Goal: Task Accomplishment & Management: Manage account settings

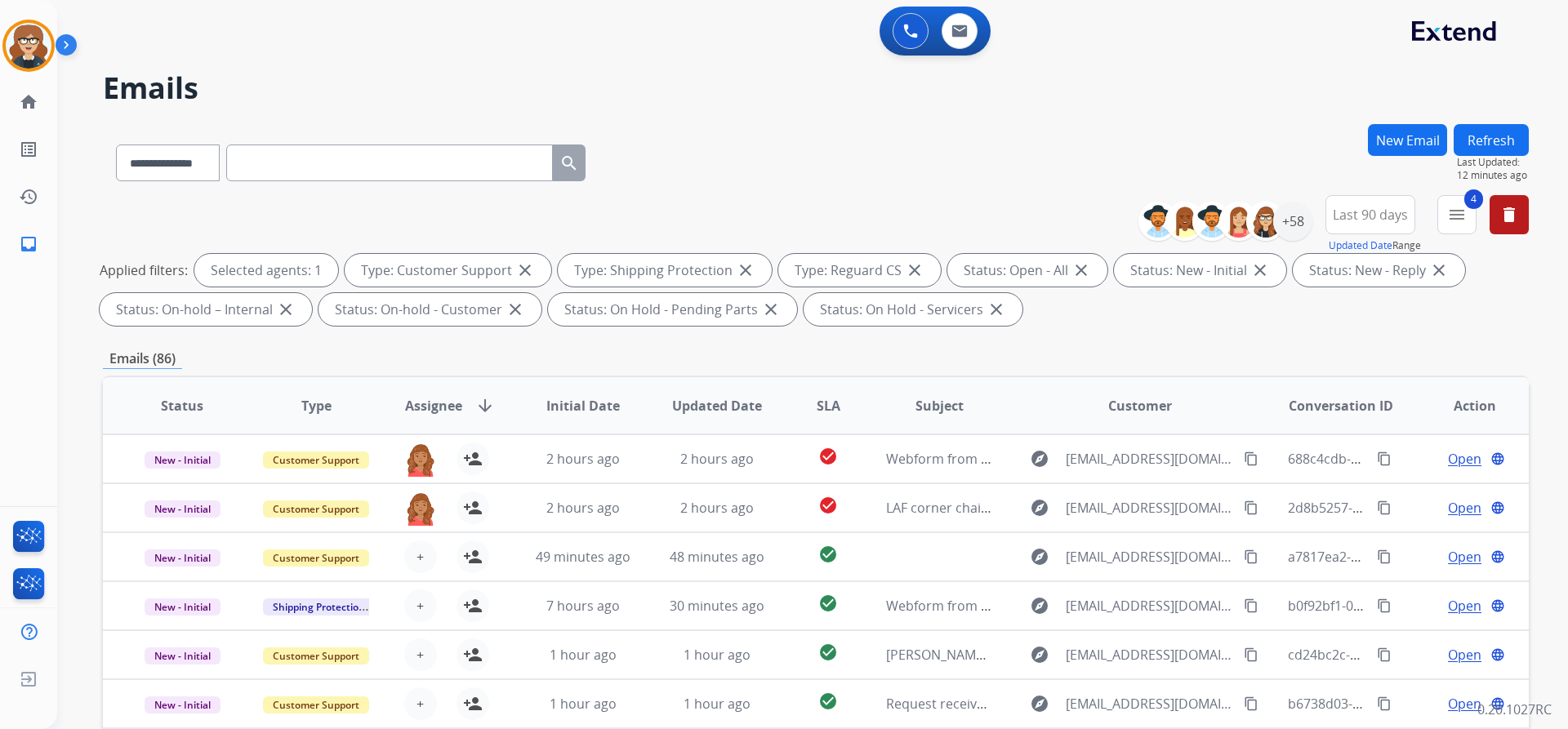
select select "**********"
click at [1485, 143] on button "Refresh" at bounding box center [1491, 140] width 75 height 32
click at [1450, 219] on mat-icon "menu" at bounding box center [1457, 215] width 20 height 20
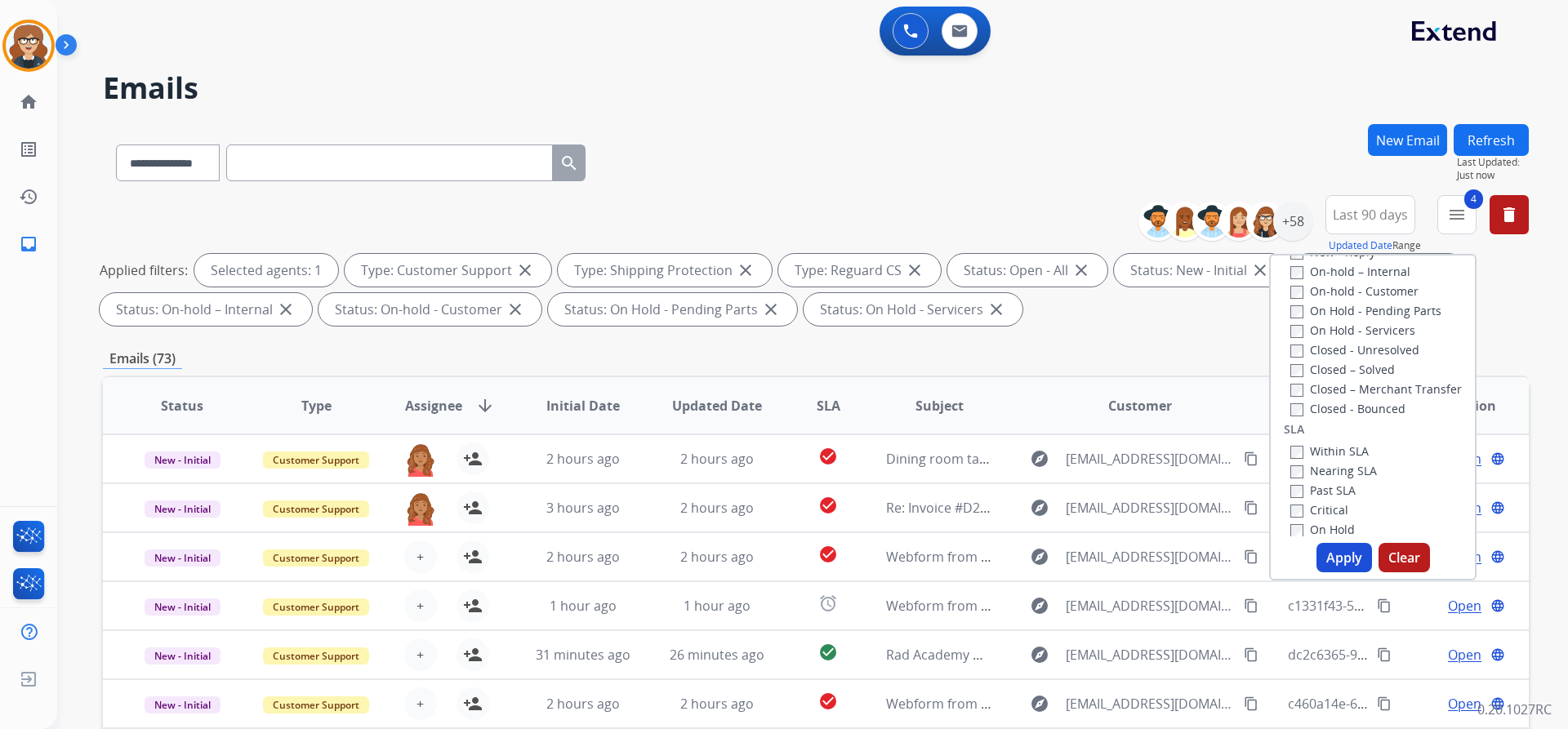
scroll to position [327, 0]
click at [1136, 355] on div "Emails (73)" at bounding box center [815, 358] width 1425 height 20
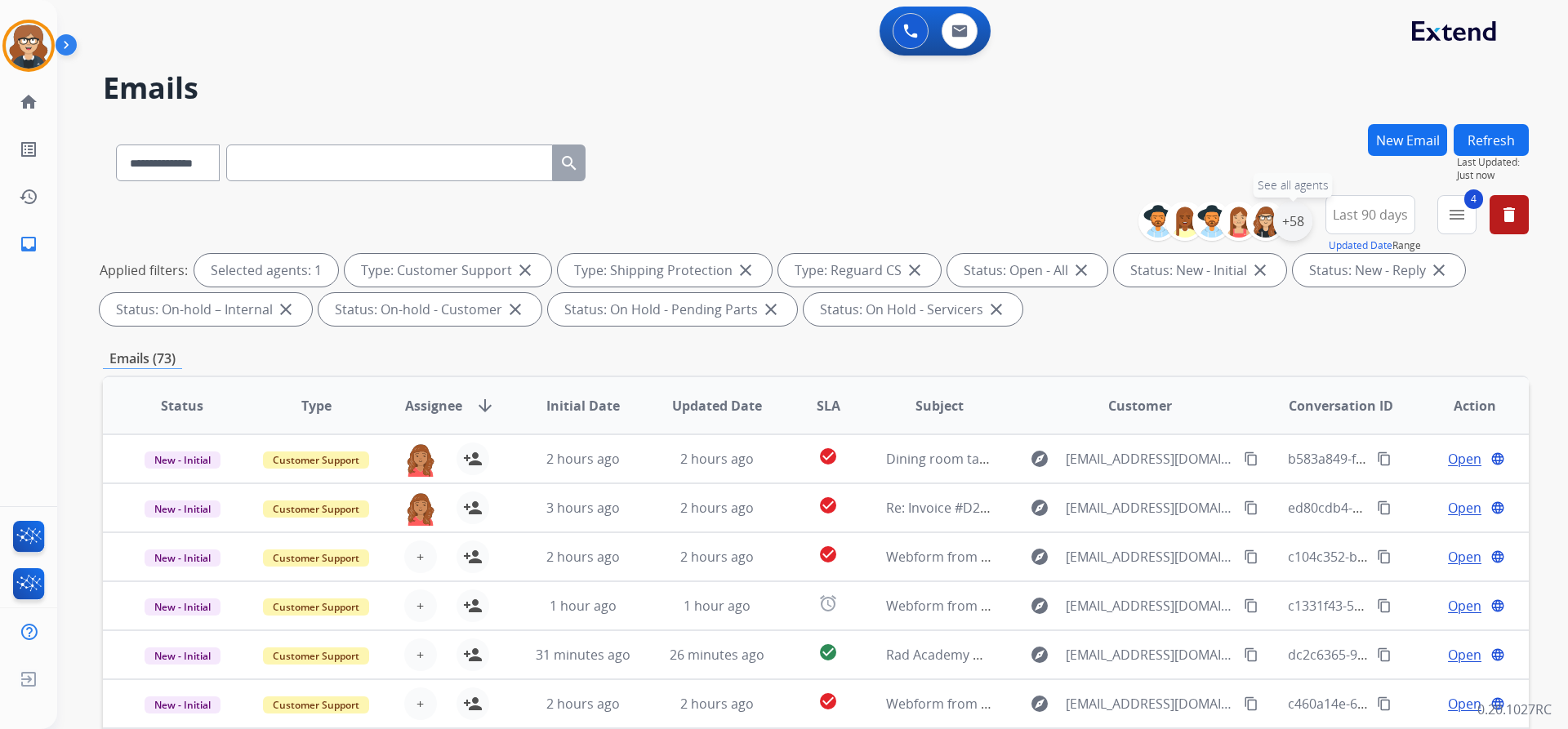
click at [1301, 219] on div "+58" at bounding box center [1293, 222] width 39 height 39
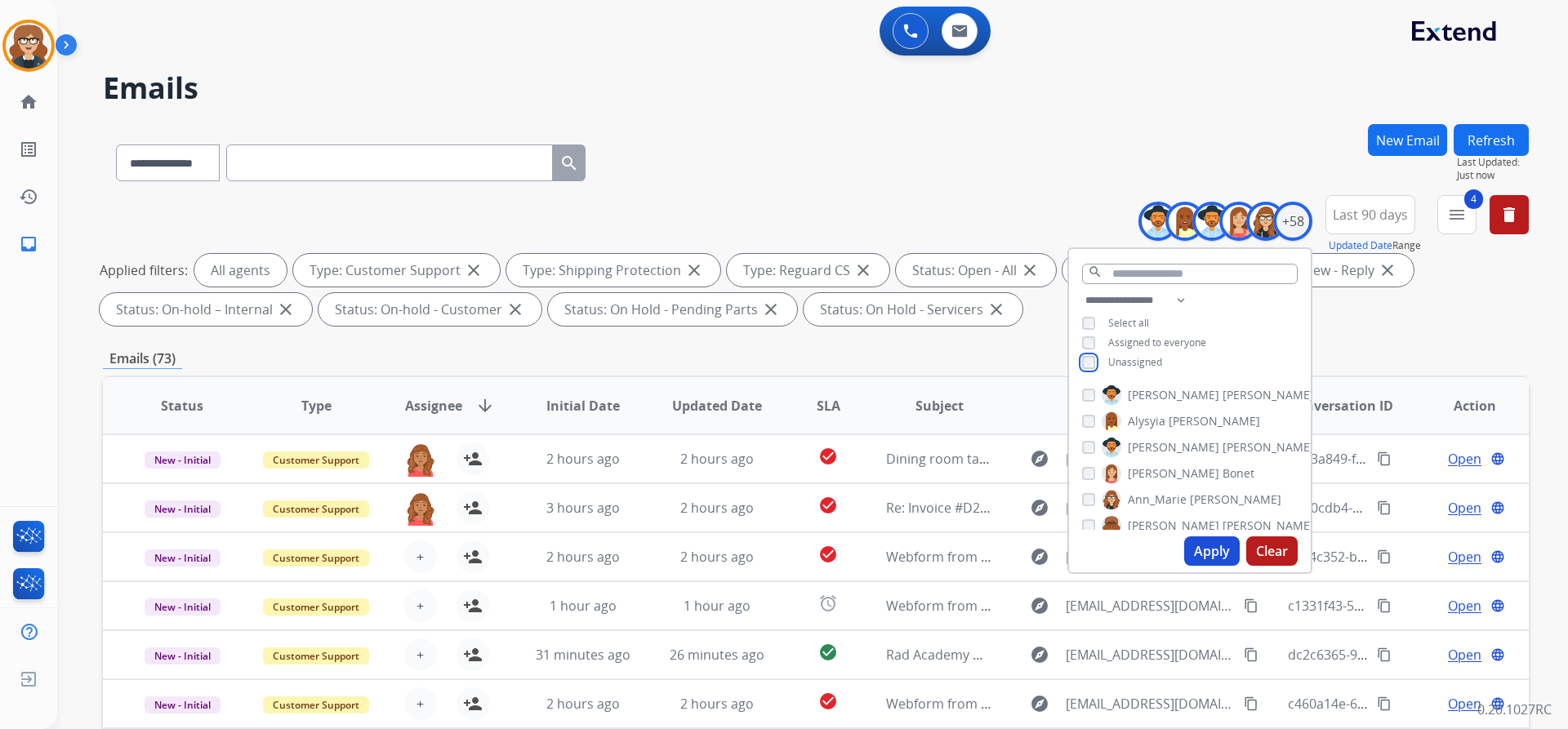
scroll to position [0, 0]
click at [1202, 547] on button "Apply" at bounding box center [1212, 550] width 56 height 29
select select "*"
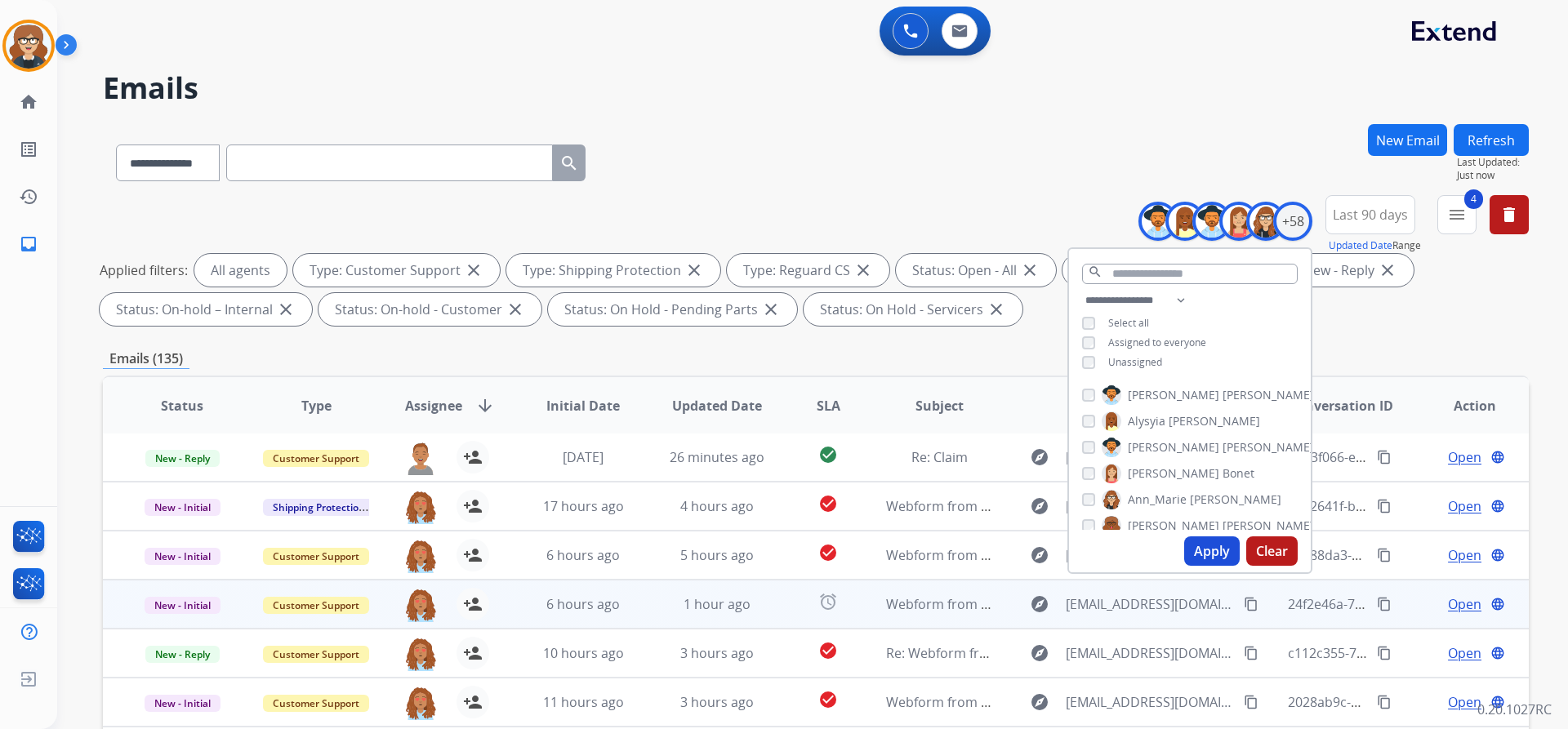
scroll to position [278, 0]
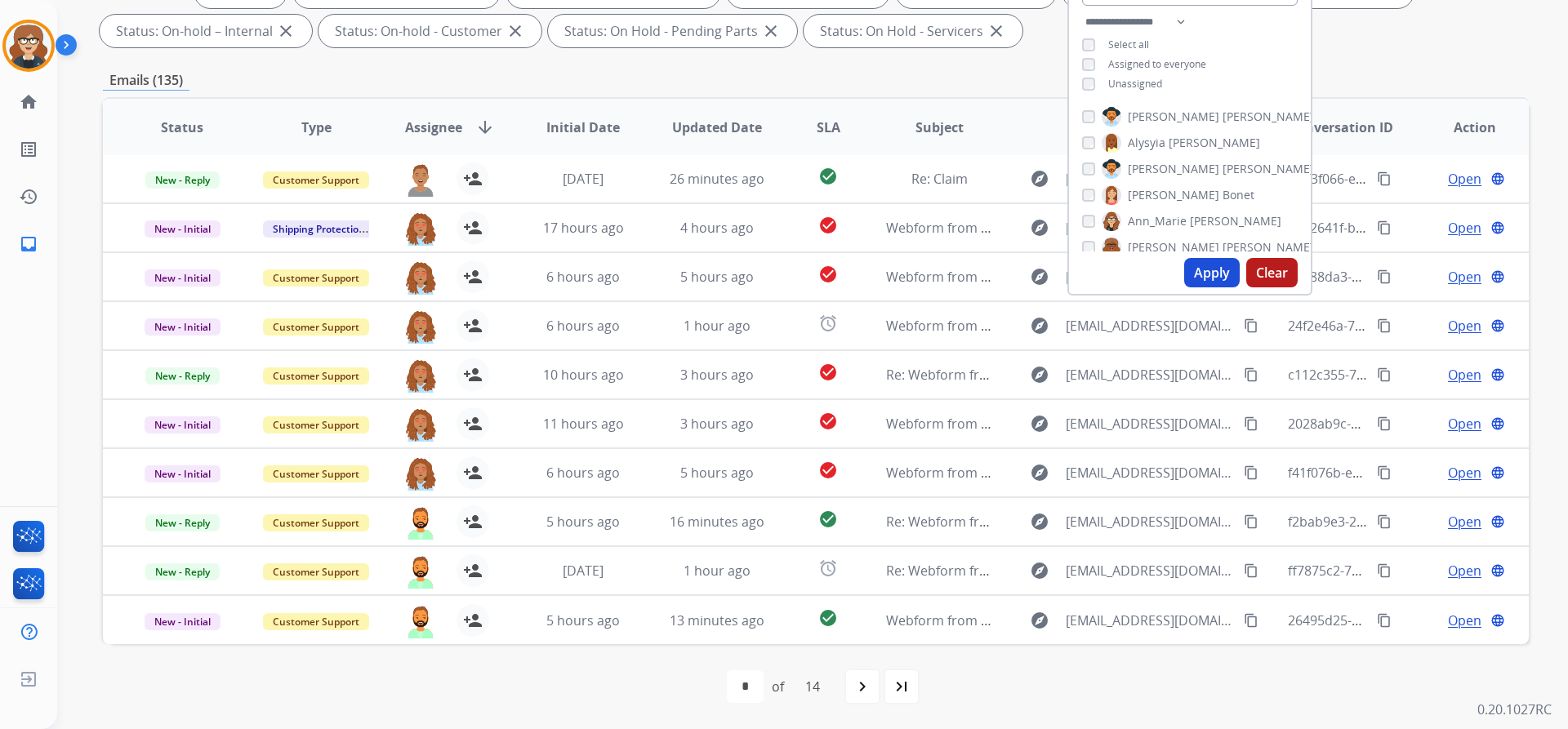
click at [1220, 271] on button "Apply" at bounding box center [1212, 272] width 56 height 29
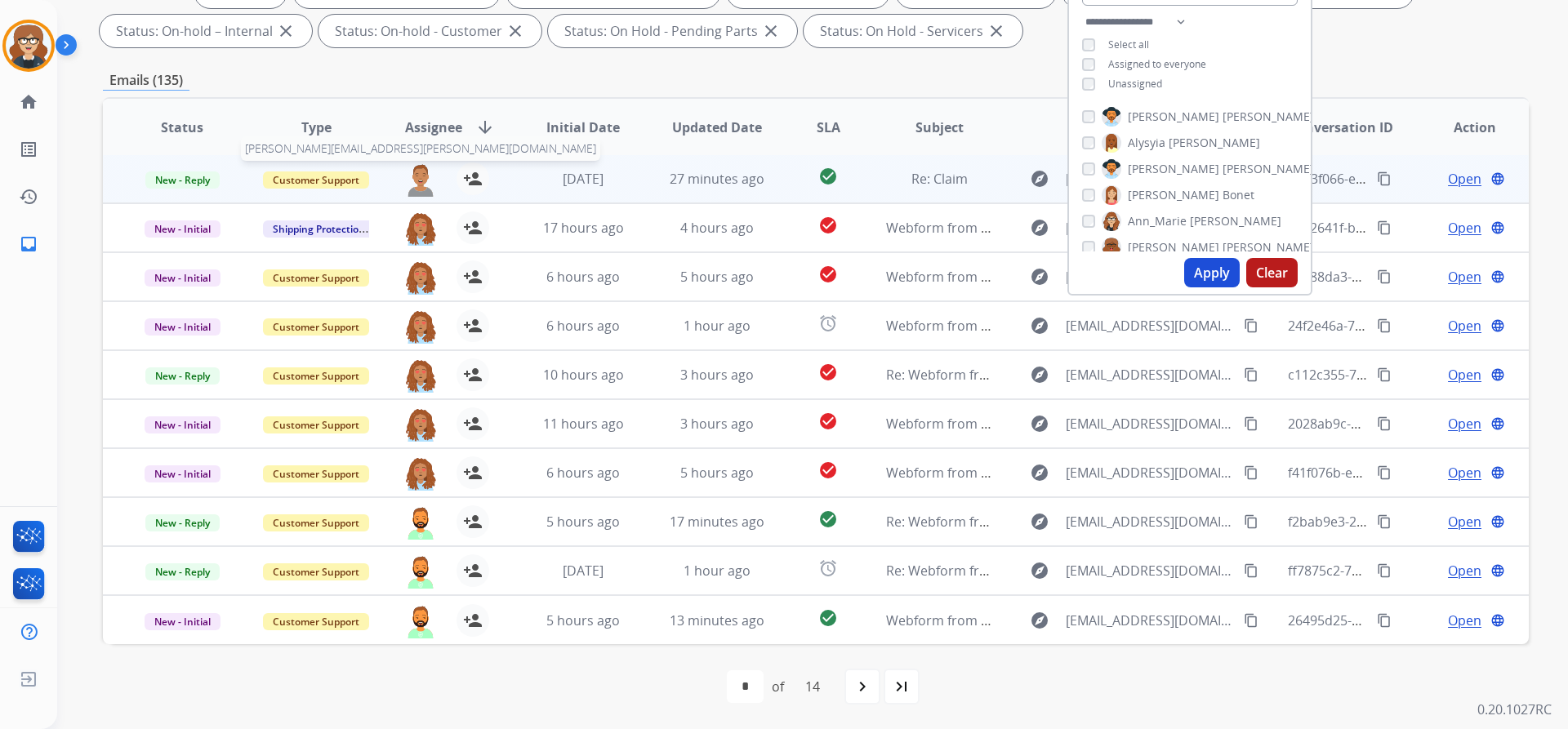
click at [422, 177] on img at bounding box center [420, 179] width 32 height 34
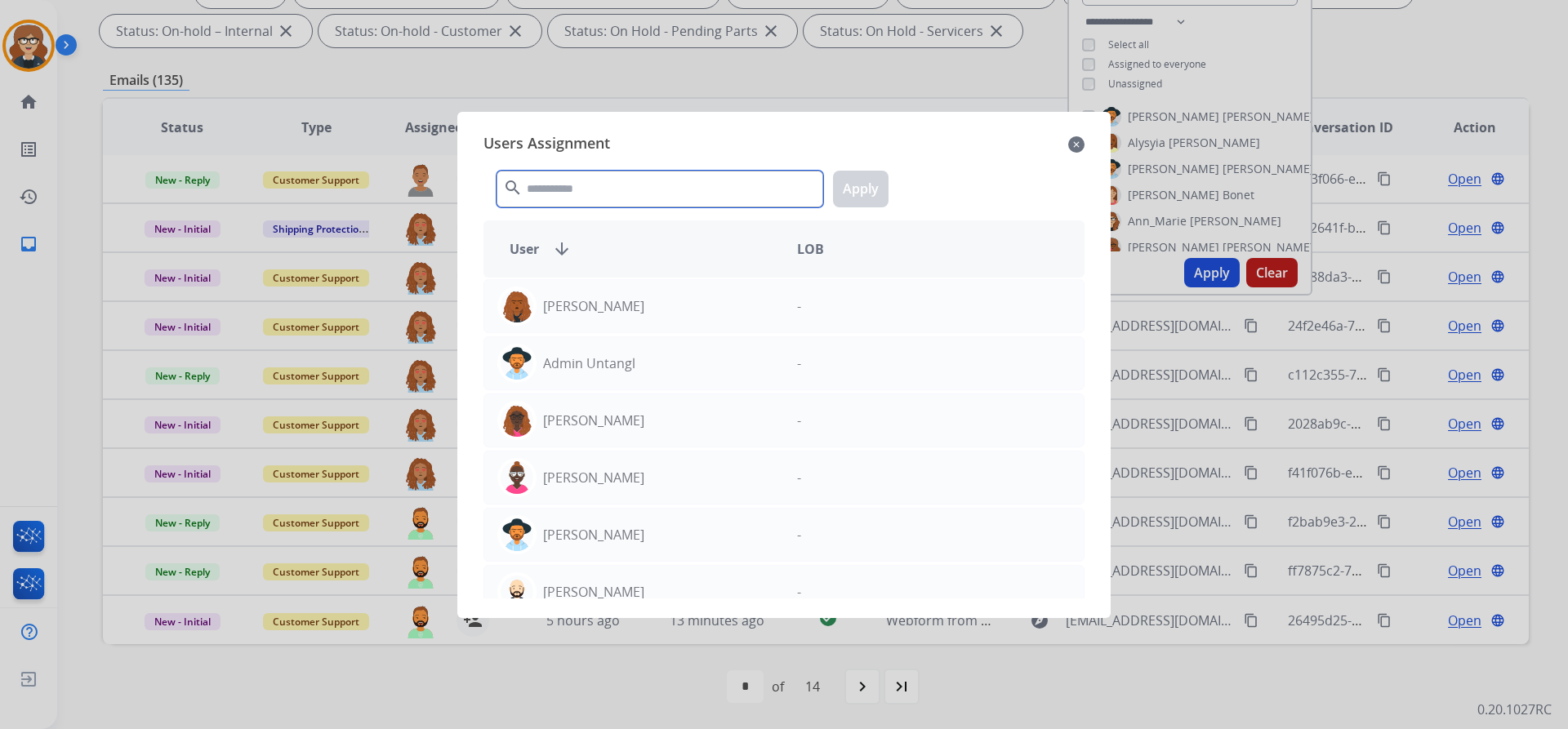
click at [534, 189] on input "text" at bounding box center [659, 189] width 327 height 37
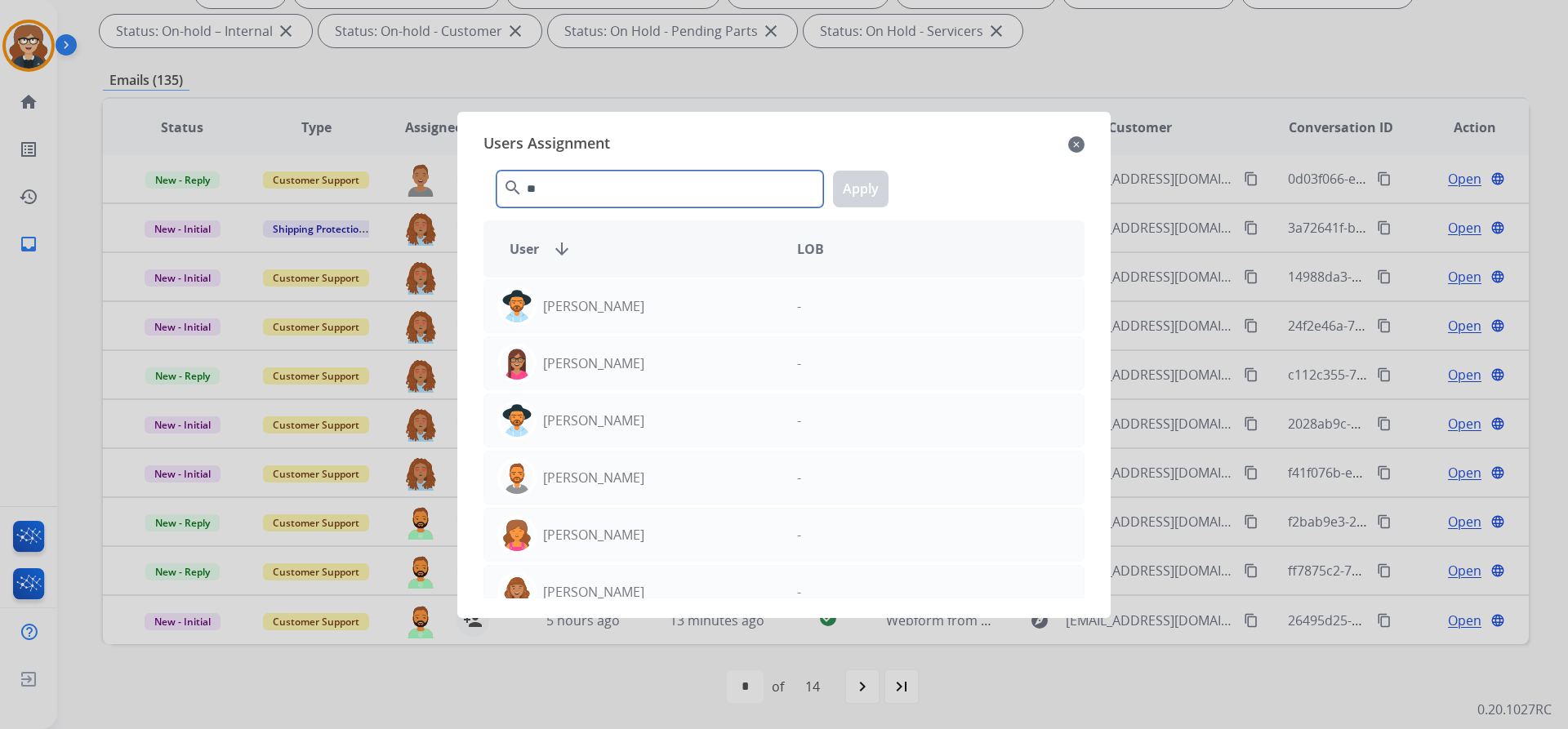
type input "*"
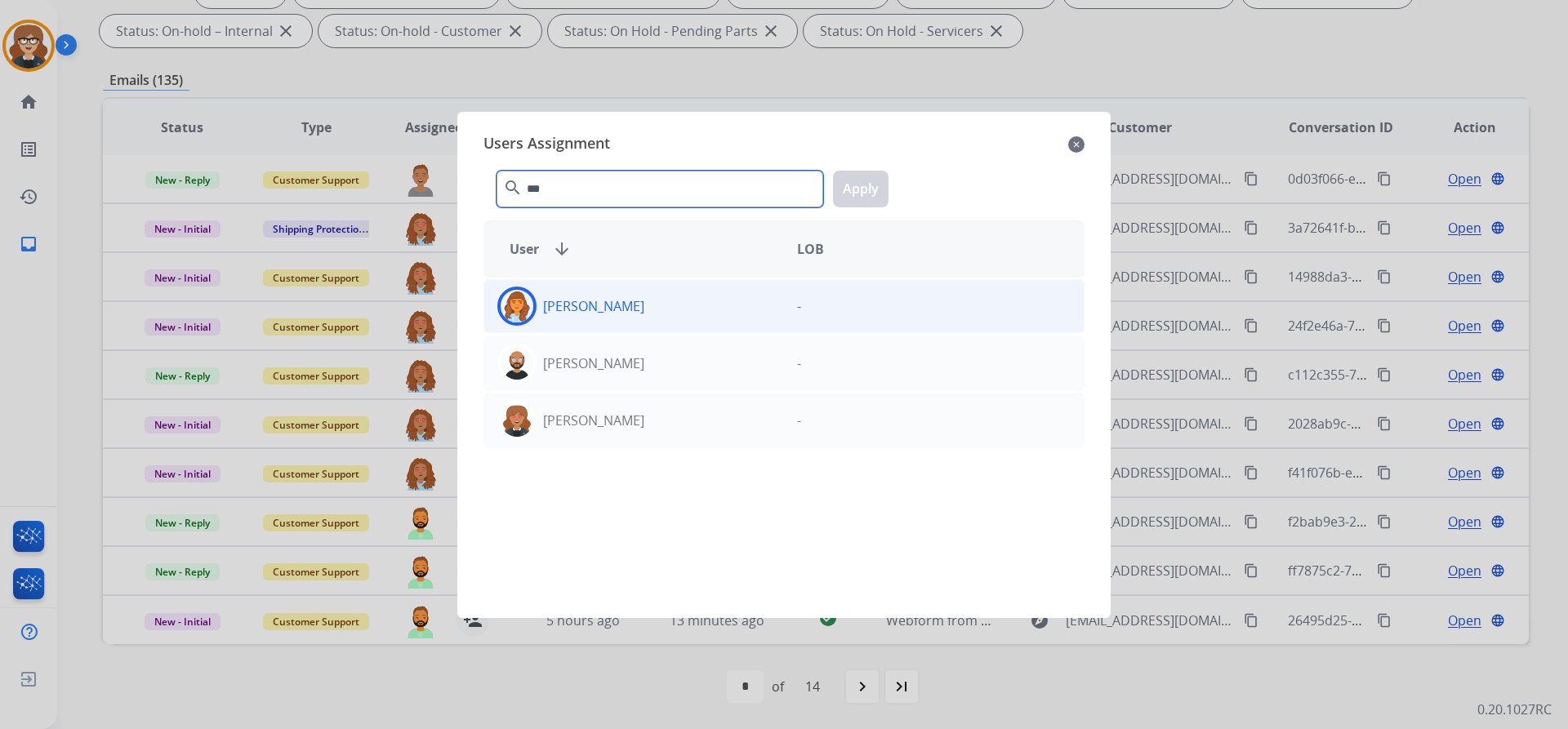
type input "***"
click at [576, 310] on p "[PERSON_NAME]" at bounding box center [594, 306] width 102 height 20
click at [856, 188] on button "Apply" at bounding box center [860, 189] width 56 height 37
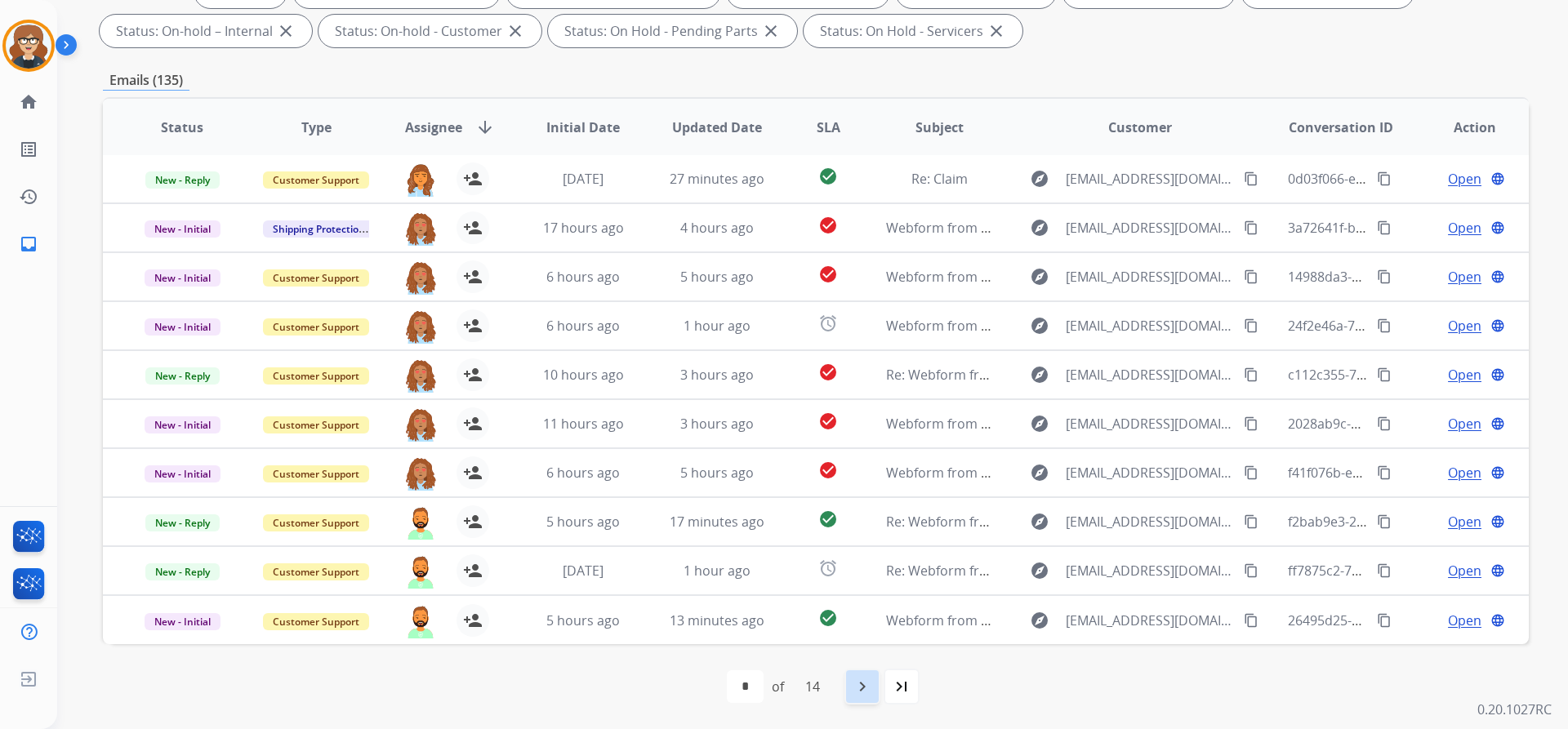
click at [858, 687] on mat-icon "navigate_next" at bounding box center [862, 686] width 20 height 20
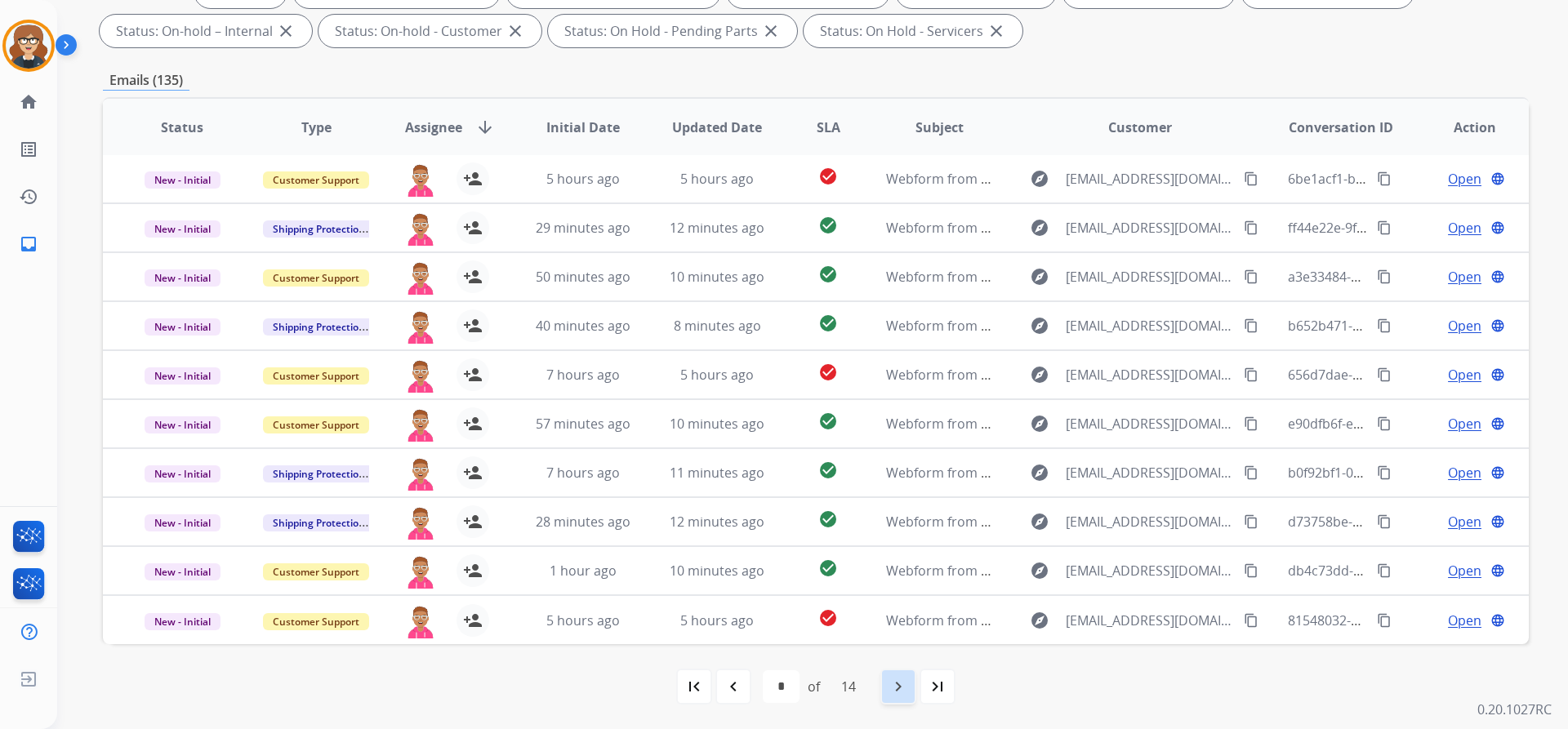
click at [903, 683] on mat-icon "navigate_next" at bounding box center [898, 686] width 20 height 20
click at [889, 677] on div "navigate_next" at bounding box center [898, 686] width 36 height 36
click at [889, 689] on div "navigate_next" at bounding box center [898, 686] width 36 height 36
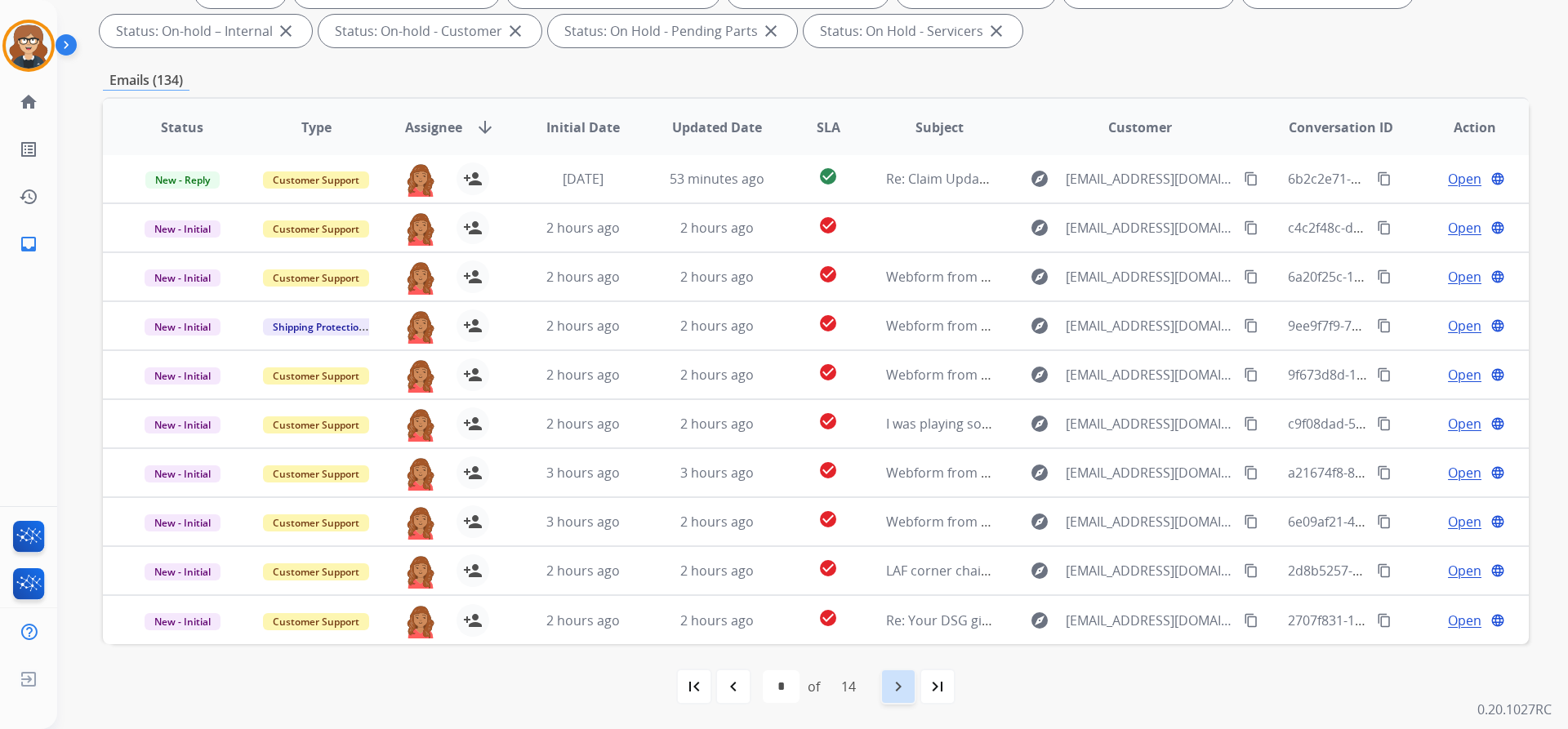
click at [902, 690] on mat-icon "navigate_next" at bounding box center [898, 686] width 20 height 20
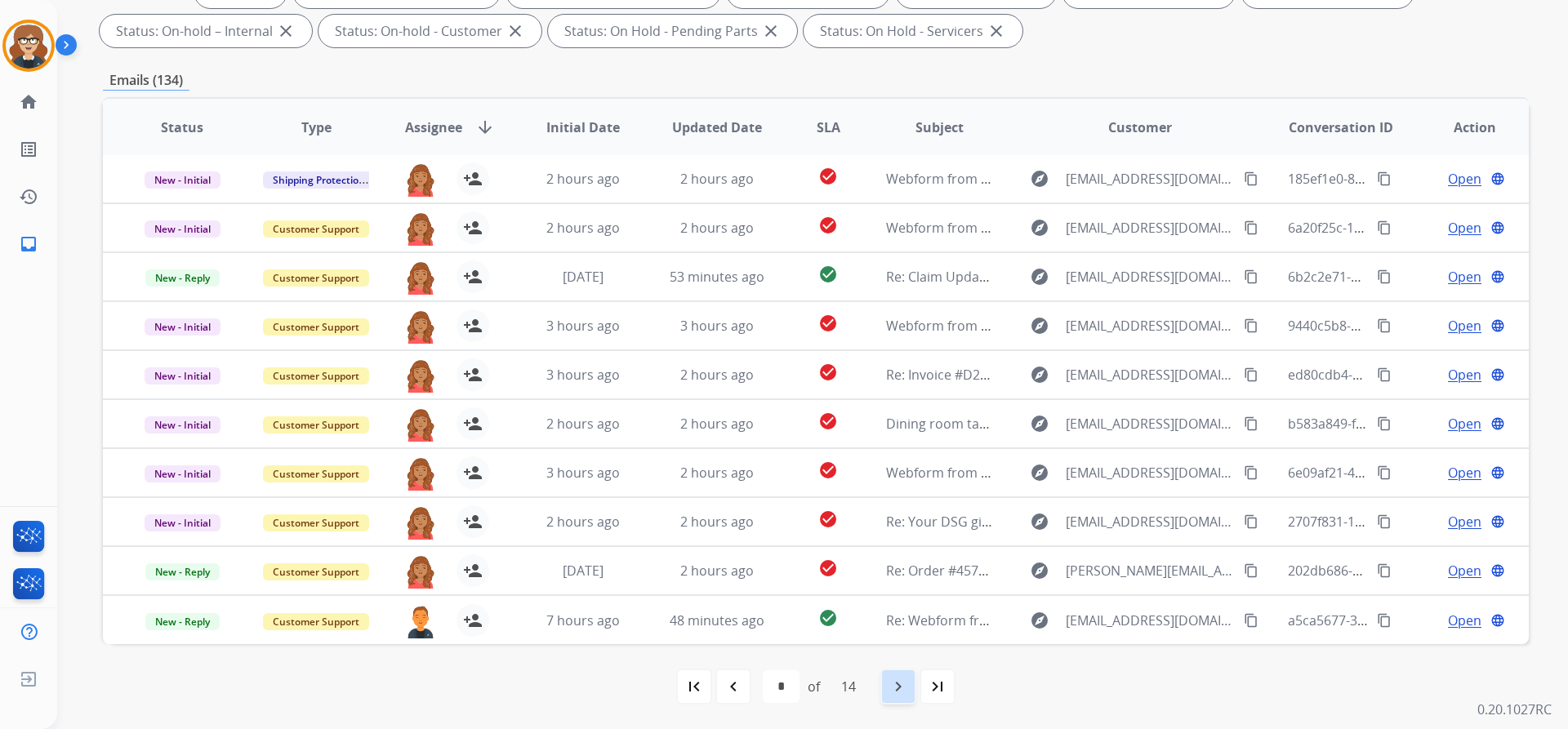
click at [905, 695] on mat-icon "navigate_next" at bounding box center [898, 686] width 20 height 20
select select "*"
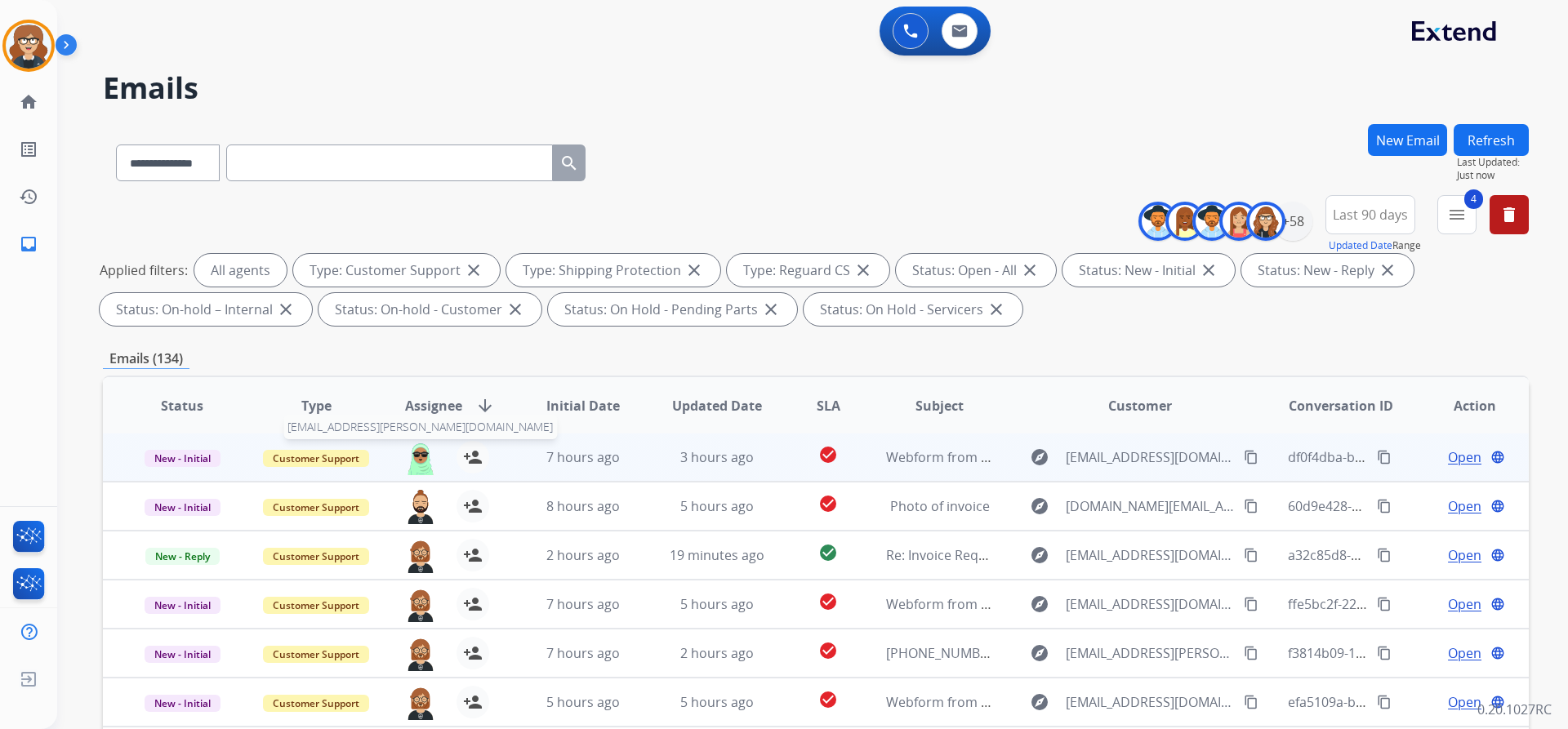
click at [421, 456] on img at bounding box center [420, 458] width 32 height 34
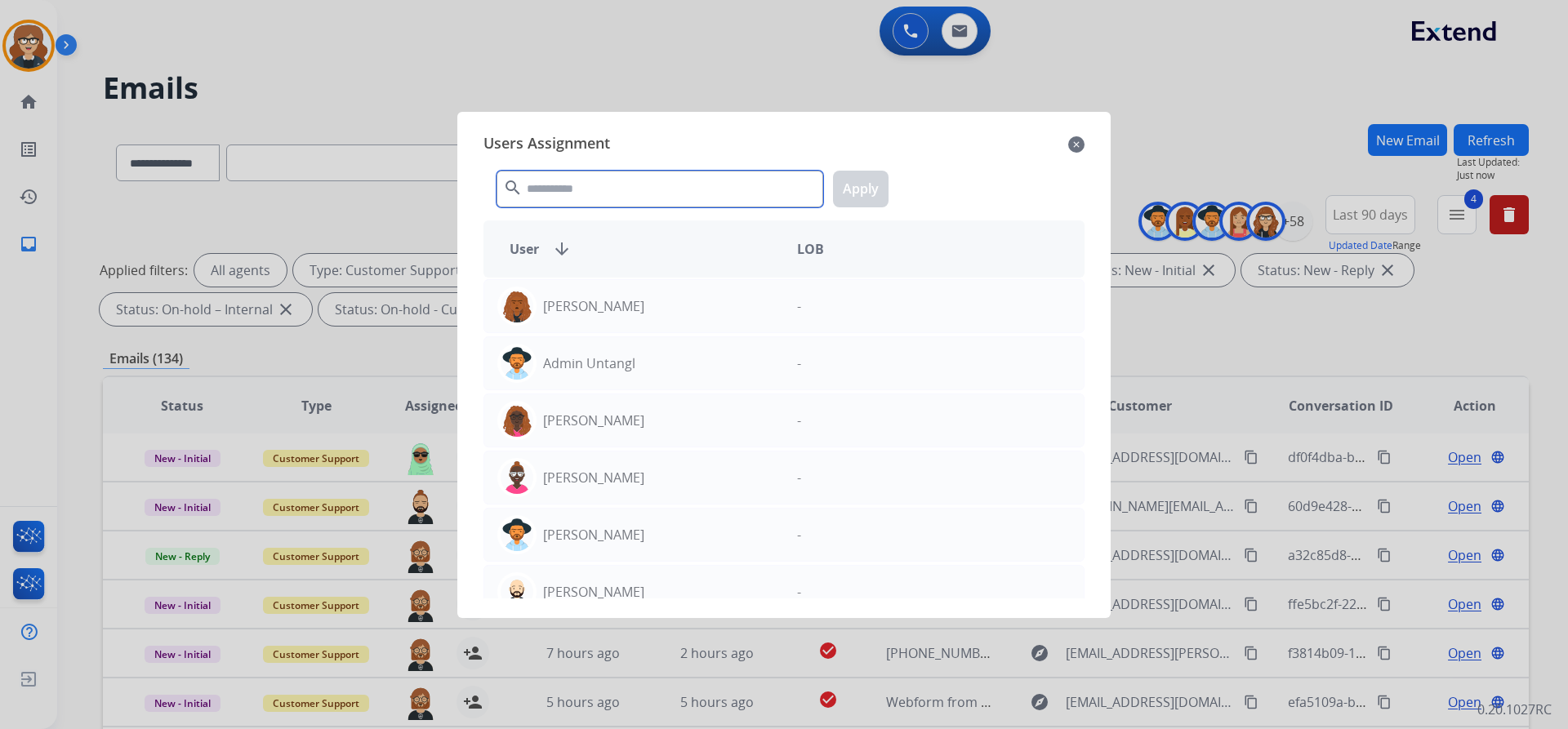
click at [581, 188] on input "text" at bounding box center [659, 189] width 327 height 37
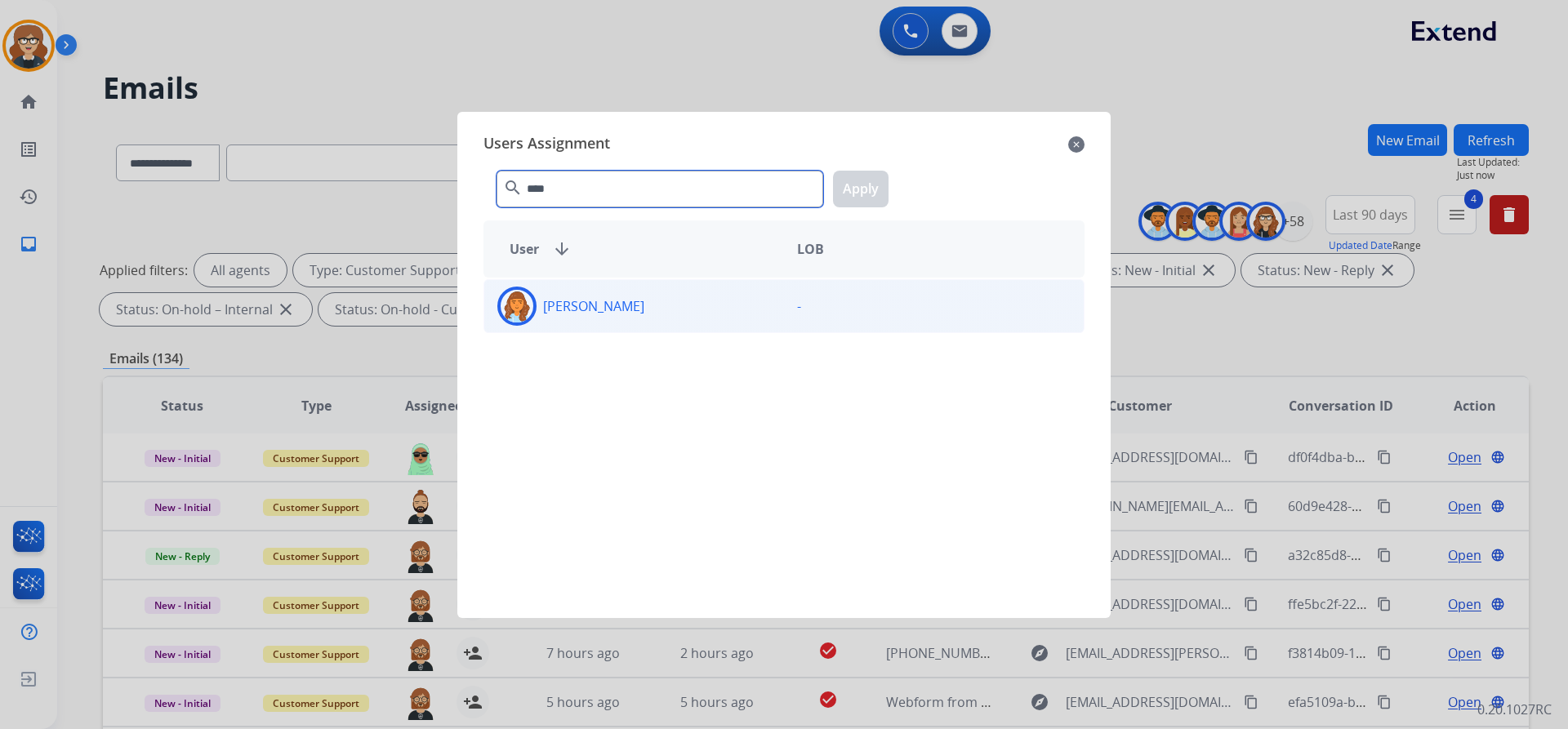
type input "****"
click at [612, 305] on p "[PERSON_NAME]" at bounding box center [594, 306] width 102 height 20
click at [872, 192] on button "Apply" at bounding box center [860, 189] width 56 height 37
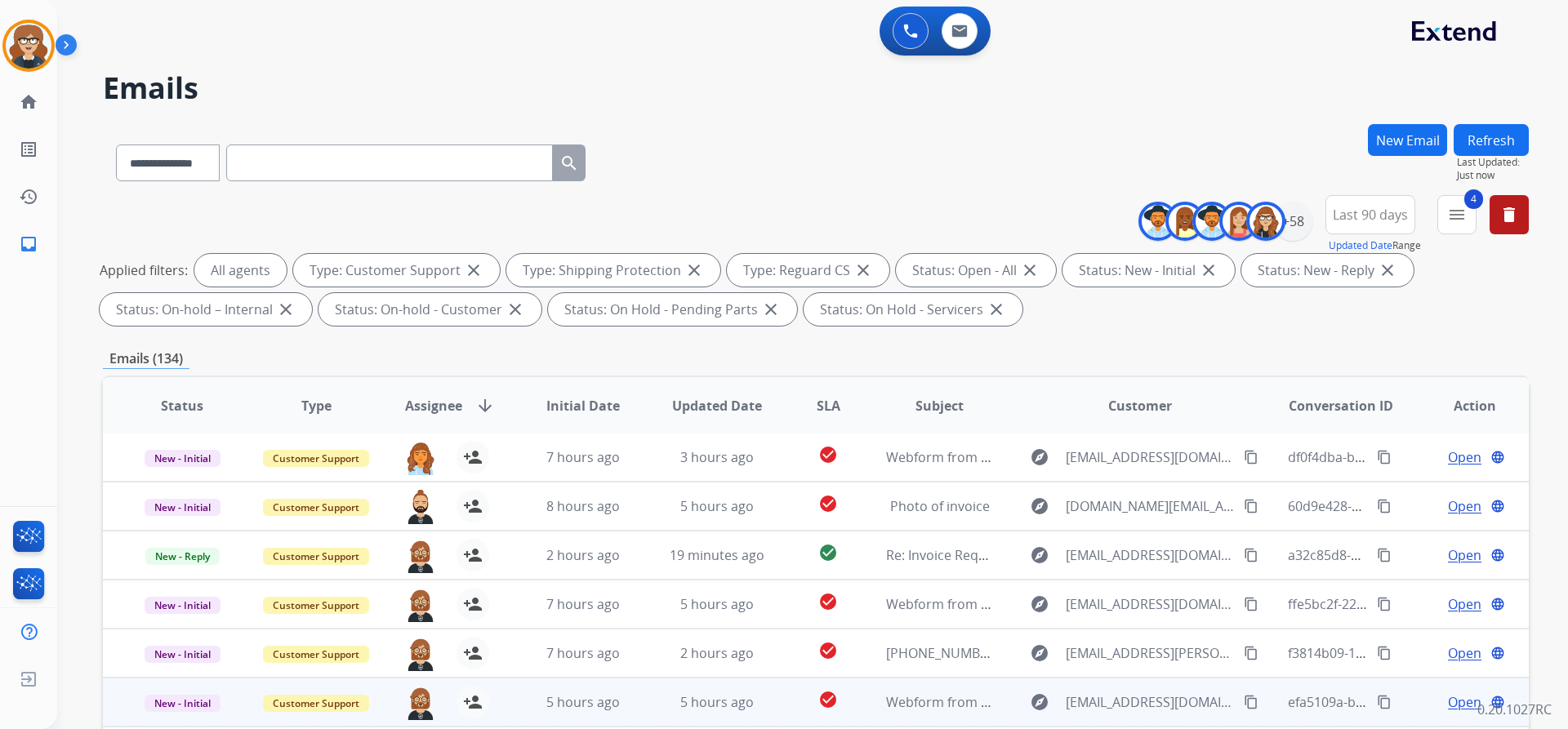
scroll to position [278, 0]
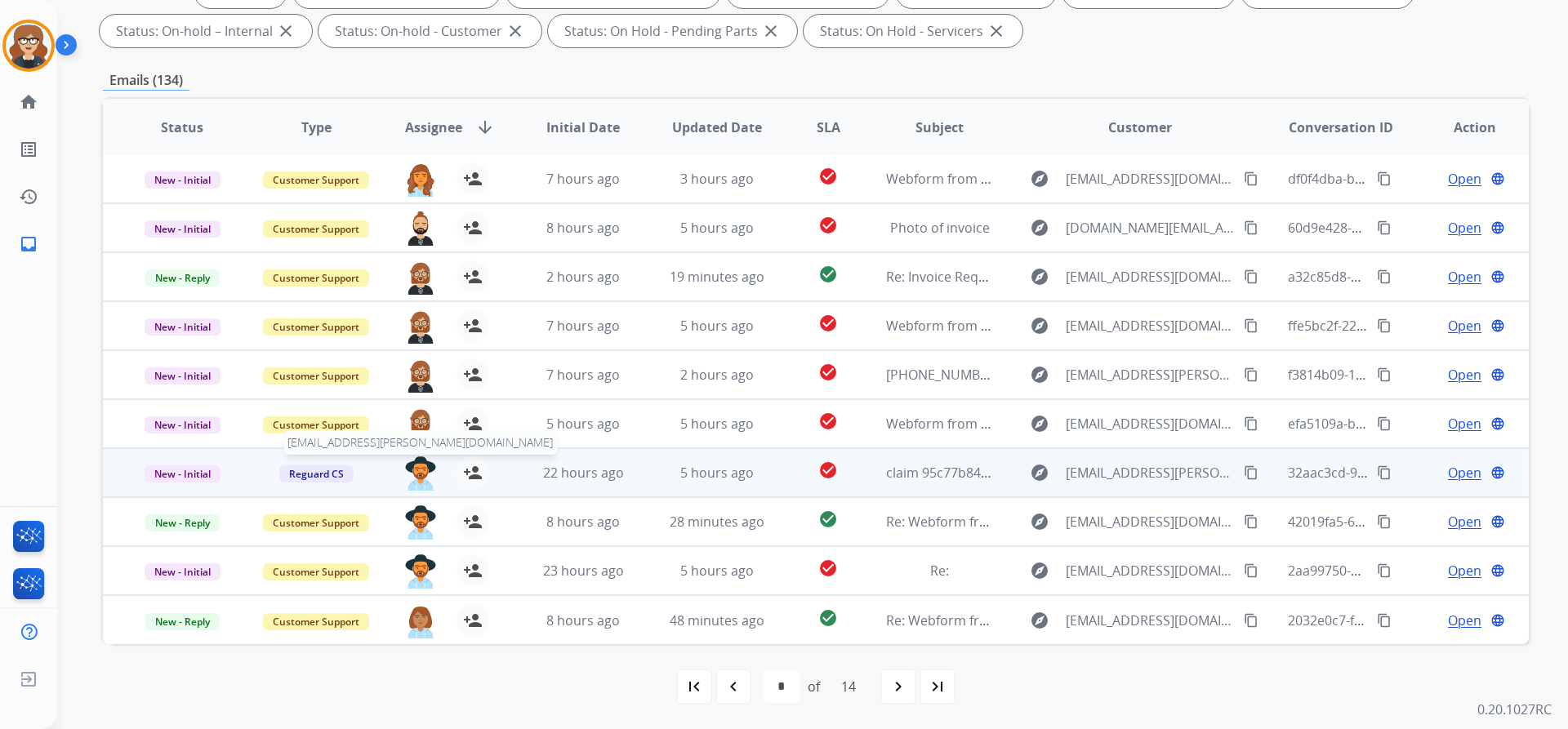
click at [431, 476] on img at bounding box center [420, 473] width 32 height 34
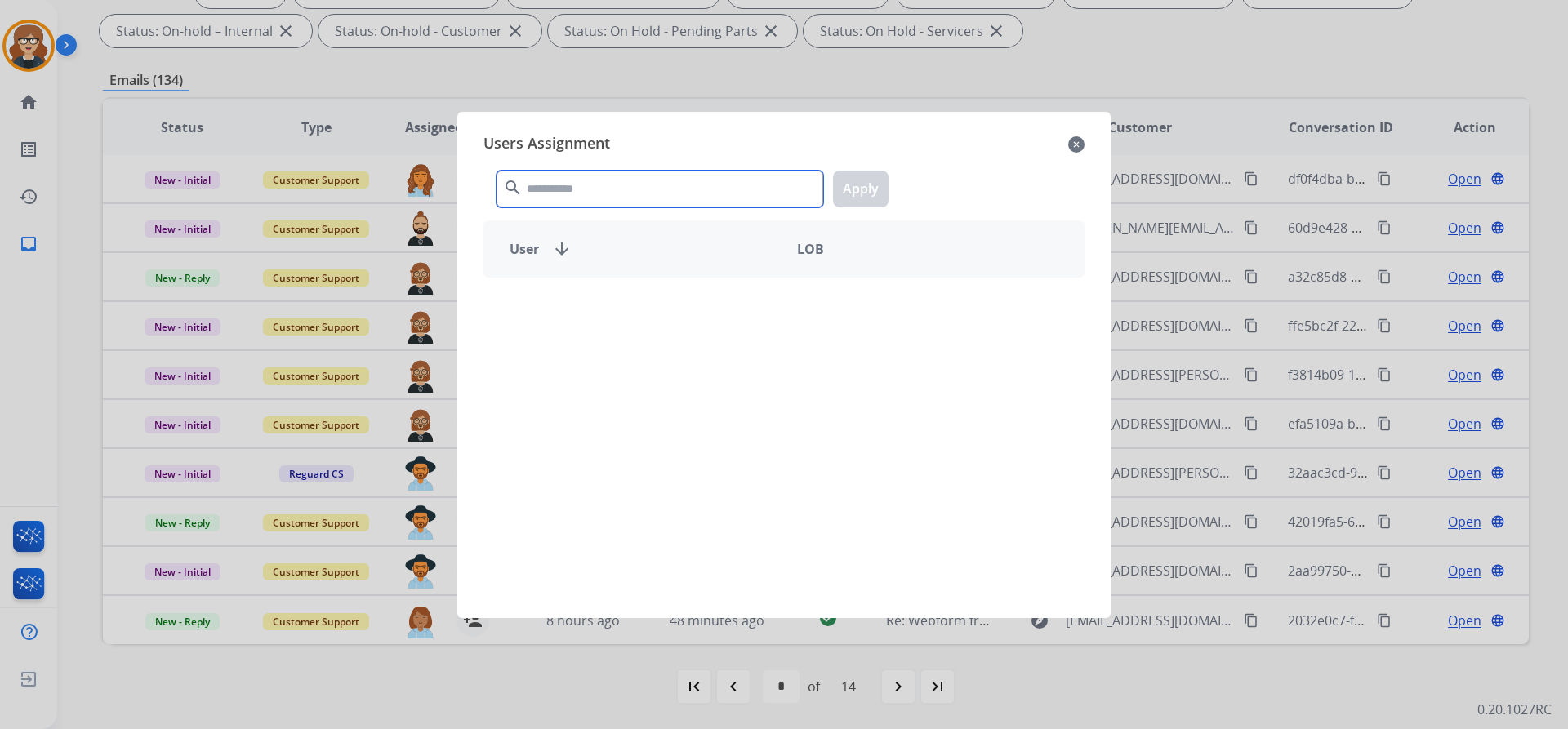
click at [607, 201] on input "text" at bounding box center [659, 189] width 327 height 37
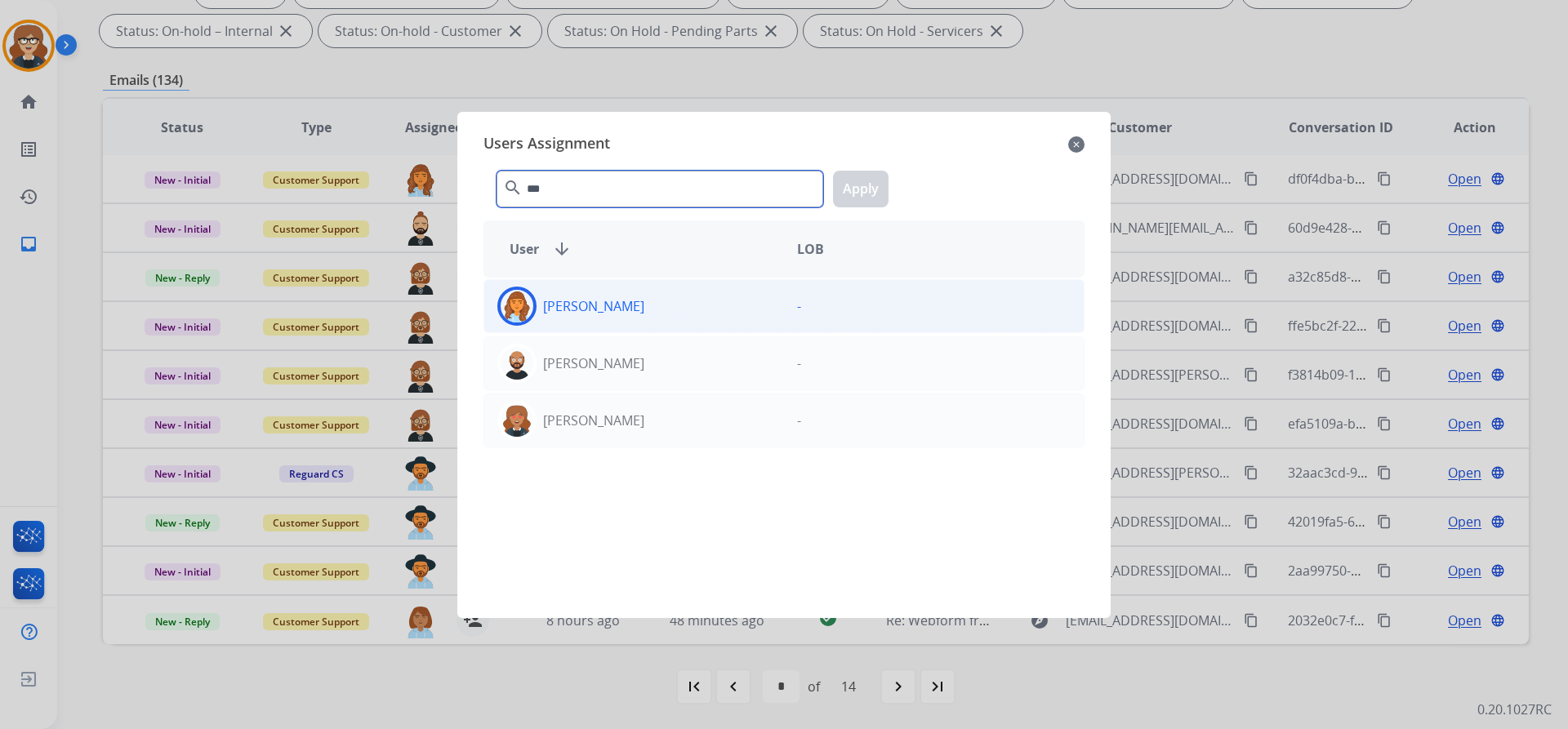
type input "***"
click at [601, 322] on div "[PERSON_NAME]" at bounding box center [634, 306] width 300 height 39
click at [869, 181] on button "Apply" at bounding box center [860, 189] width 56 height 37
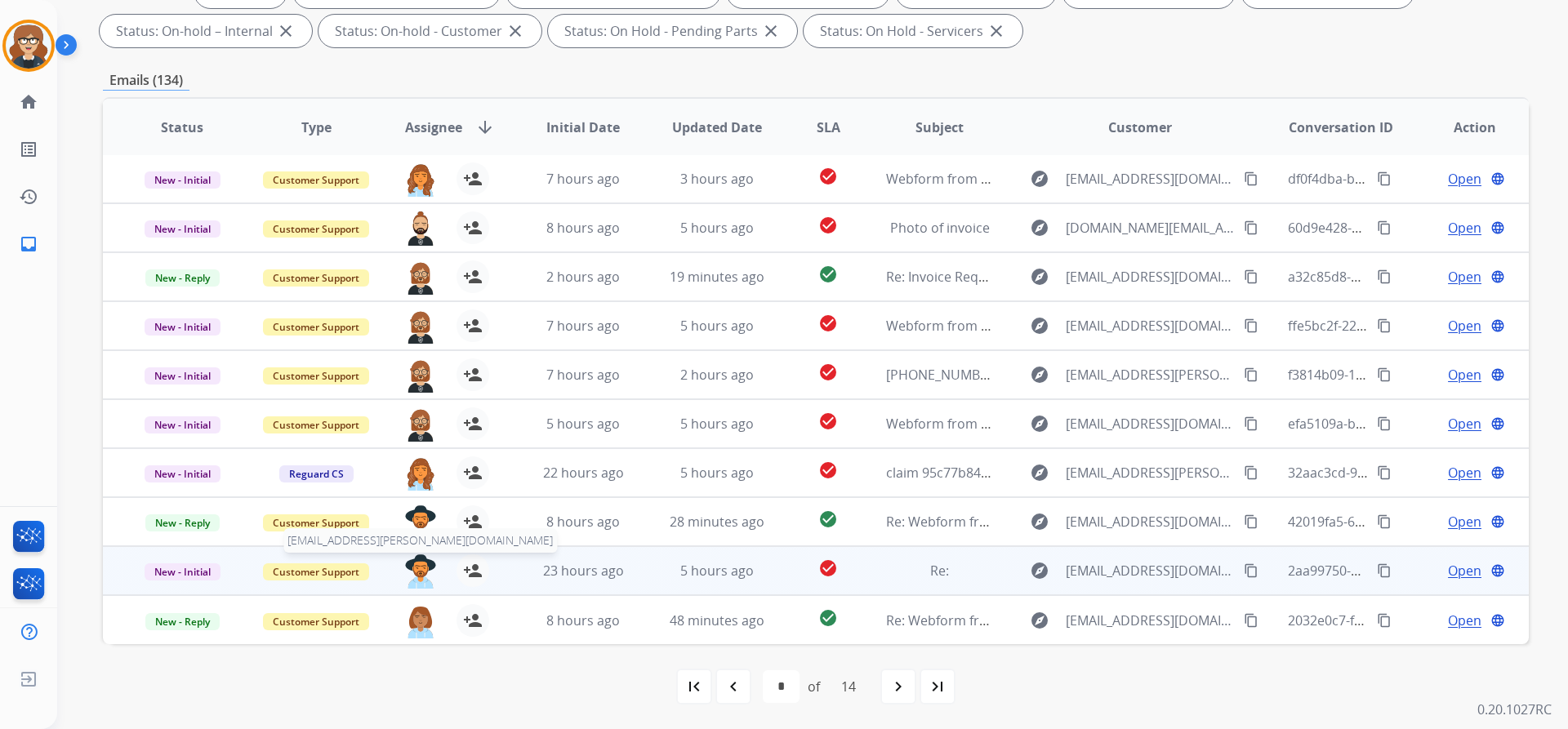
click at [422, 573] on img at bounding box center [420, 571] width 32 height 34
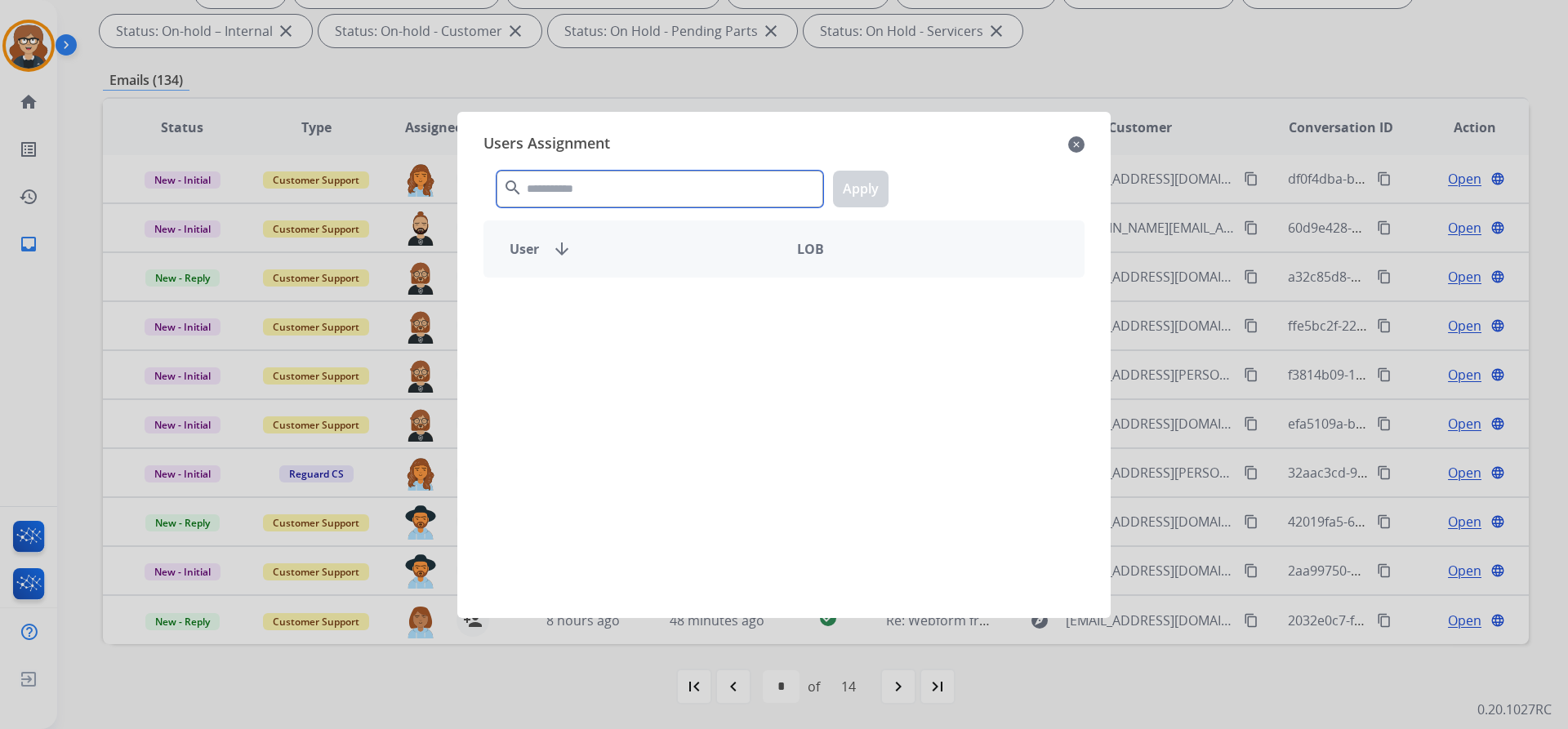
click at [625, 182] on input "text" at bounding box center [659, 189] width 327 height 37
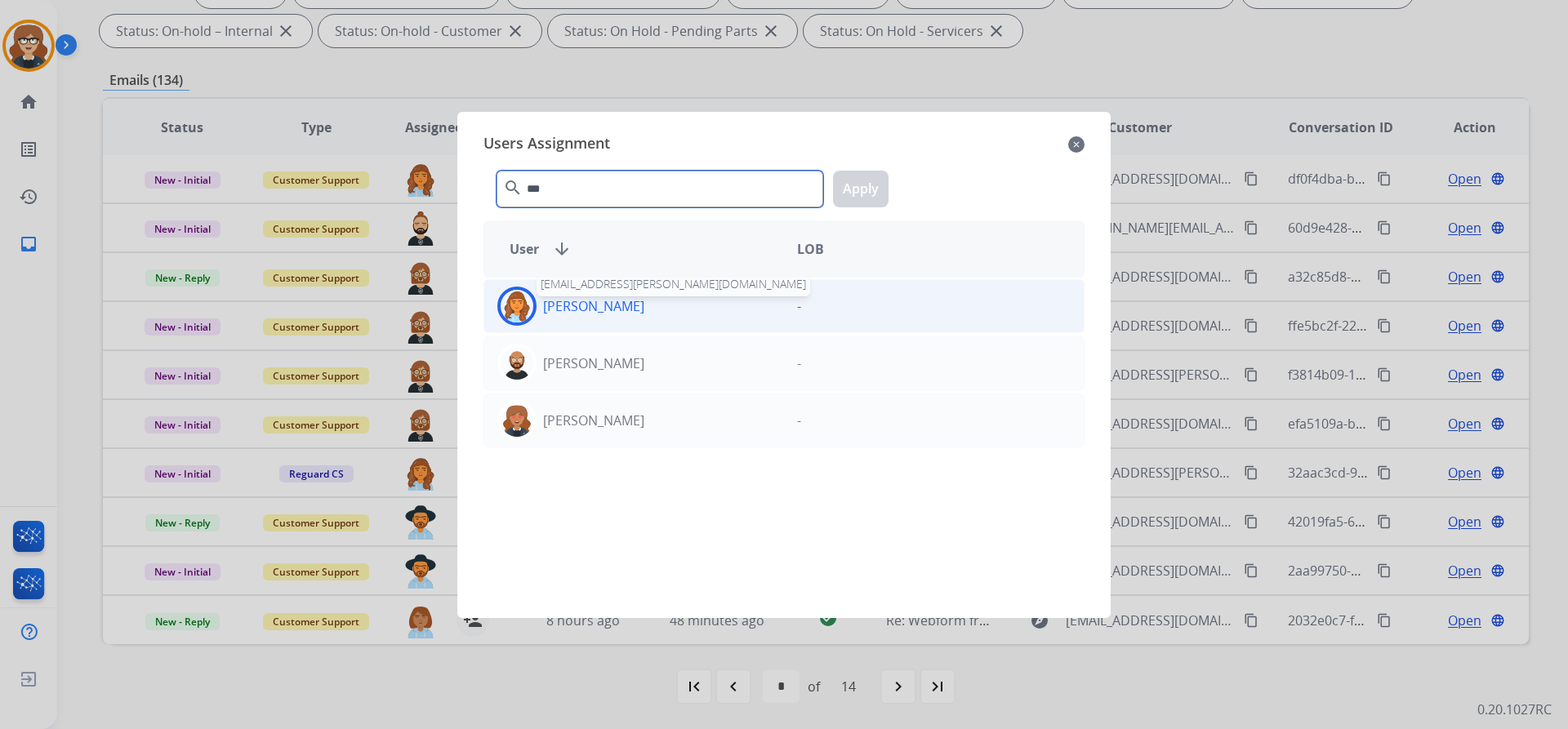
type input "***"
click at [594, 300] on p "[PERSON_NAME]" at bounding box center [594, 306] width 102 height 20
click at [866, 192] on button "Apply" at bounding box center [860, 189] width 56 height 37
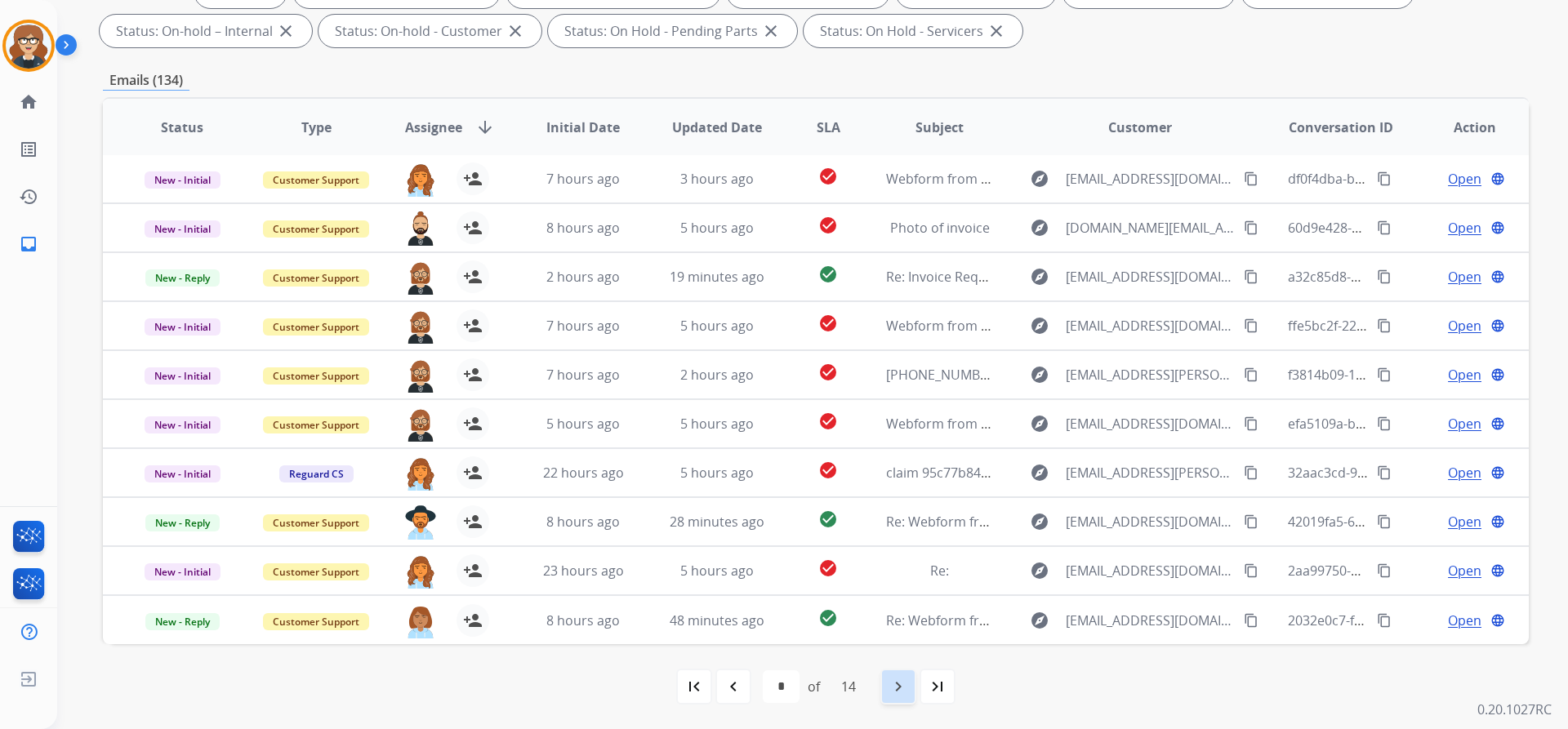
click at [900, 684] on mat-icon "navigate_next" at bounding box center [898, 686] width 20 height 20
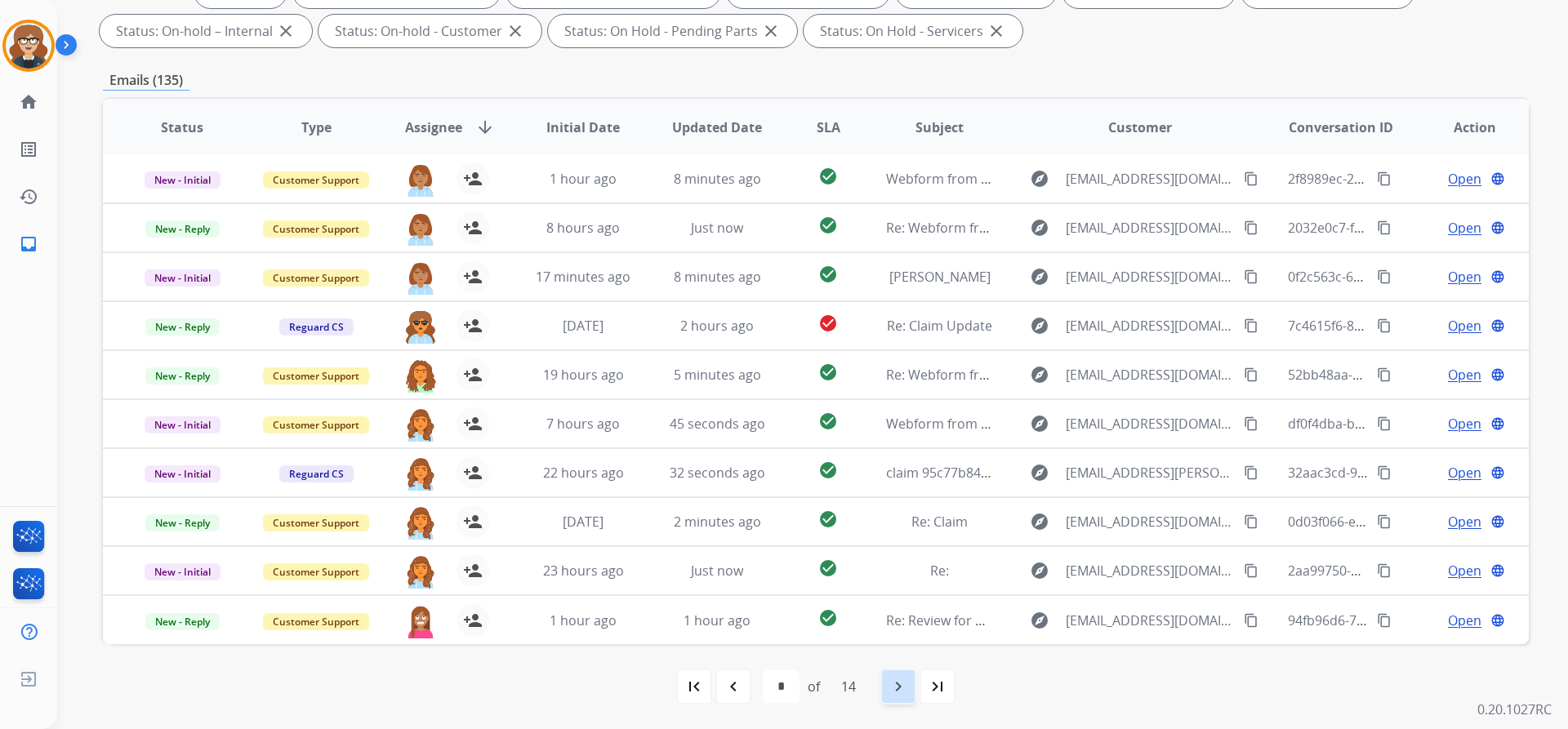
click at [893, 696] on div "navigate_next" at bounding box center [898, 686] width 36 height 36
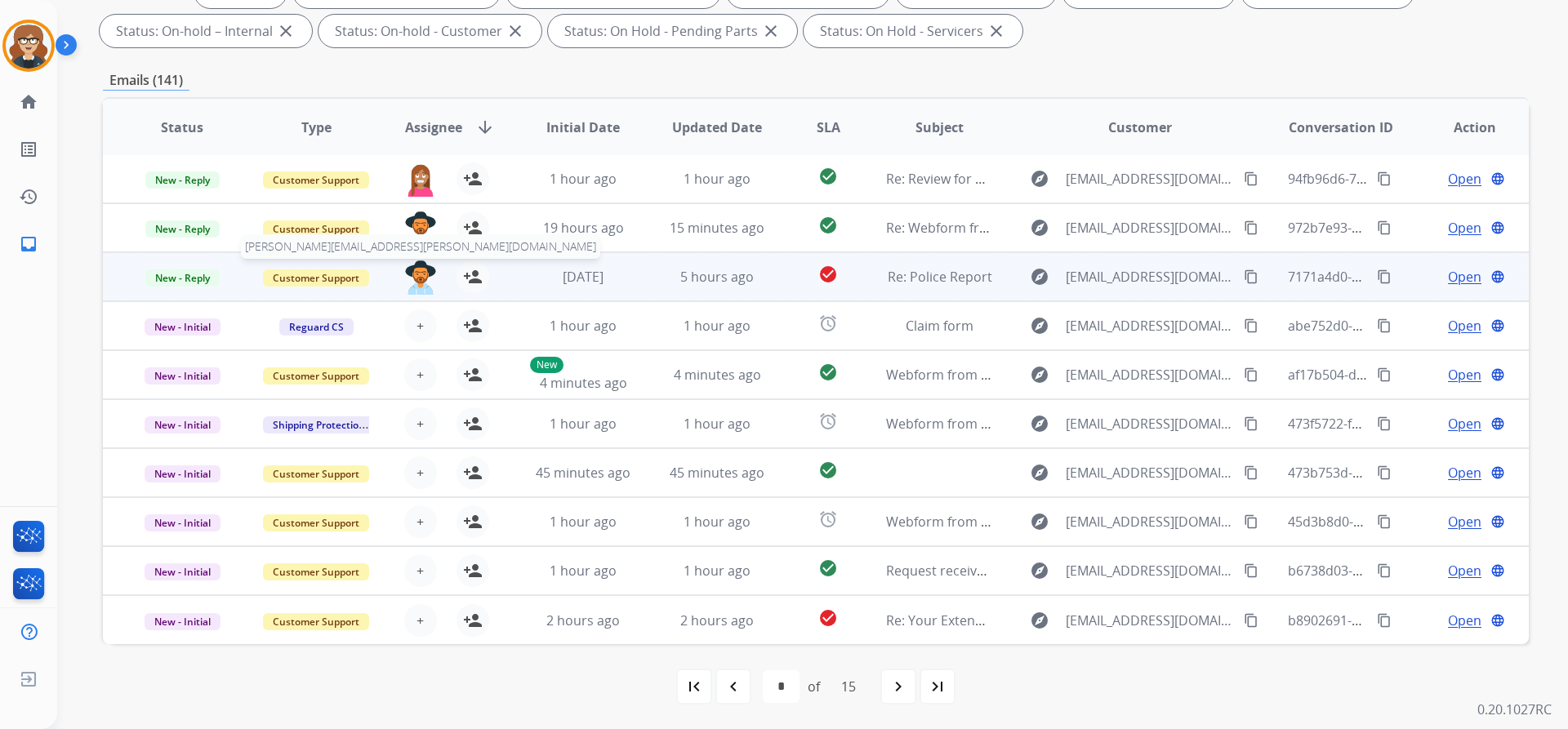
click at [411, 280] on img at bounding box center [420, 277] width 32 height 34
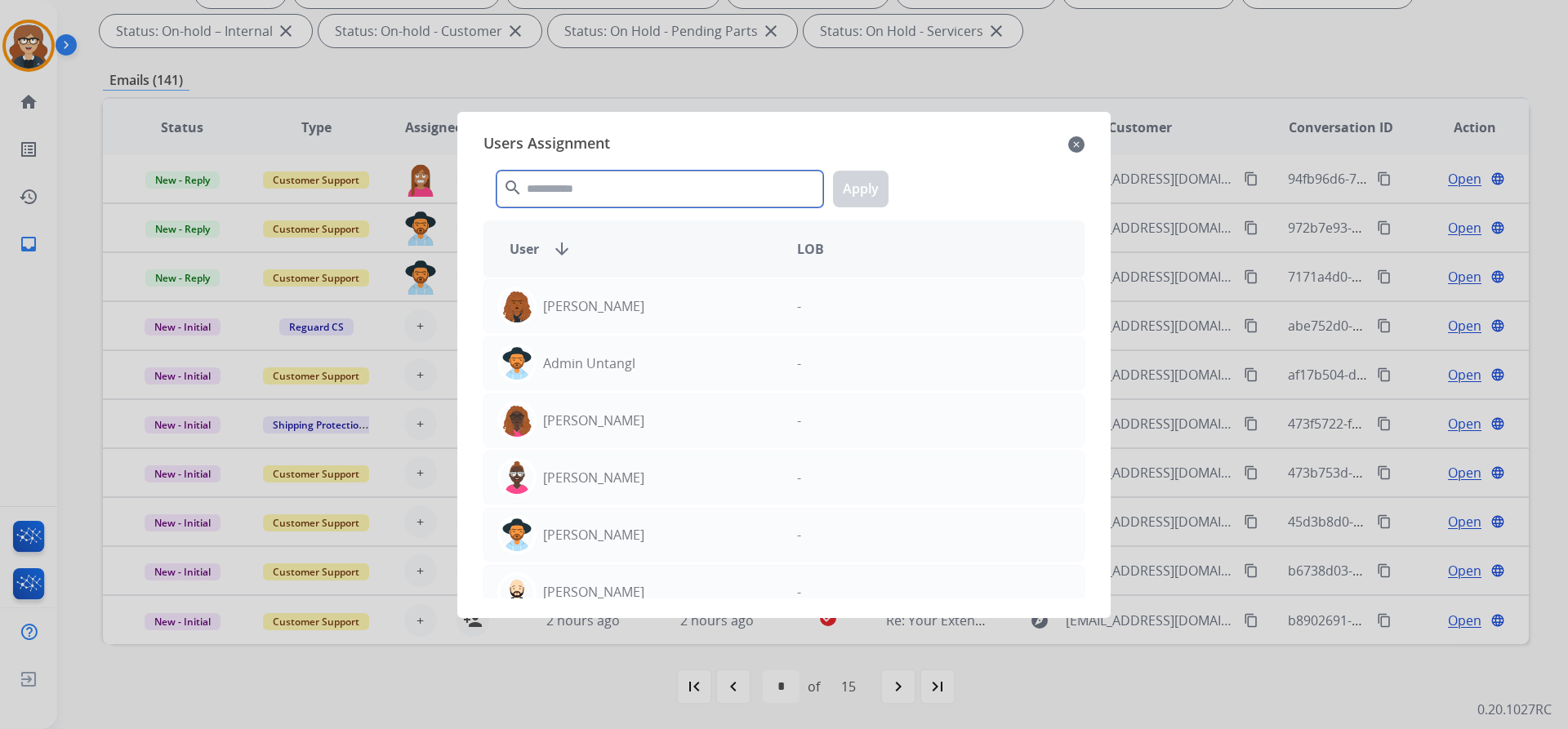
click at [553, 184] on input "text" at bounding box center [659, 189] width 327 height 37
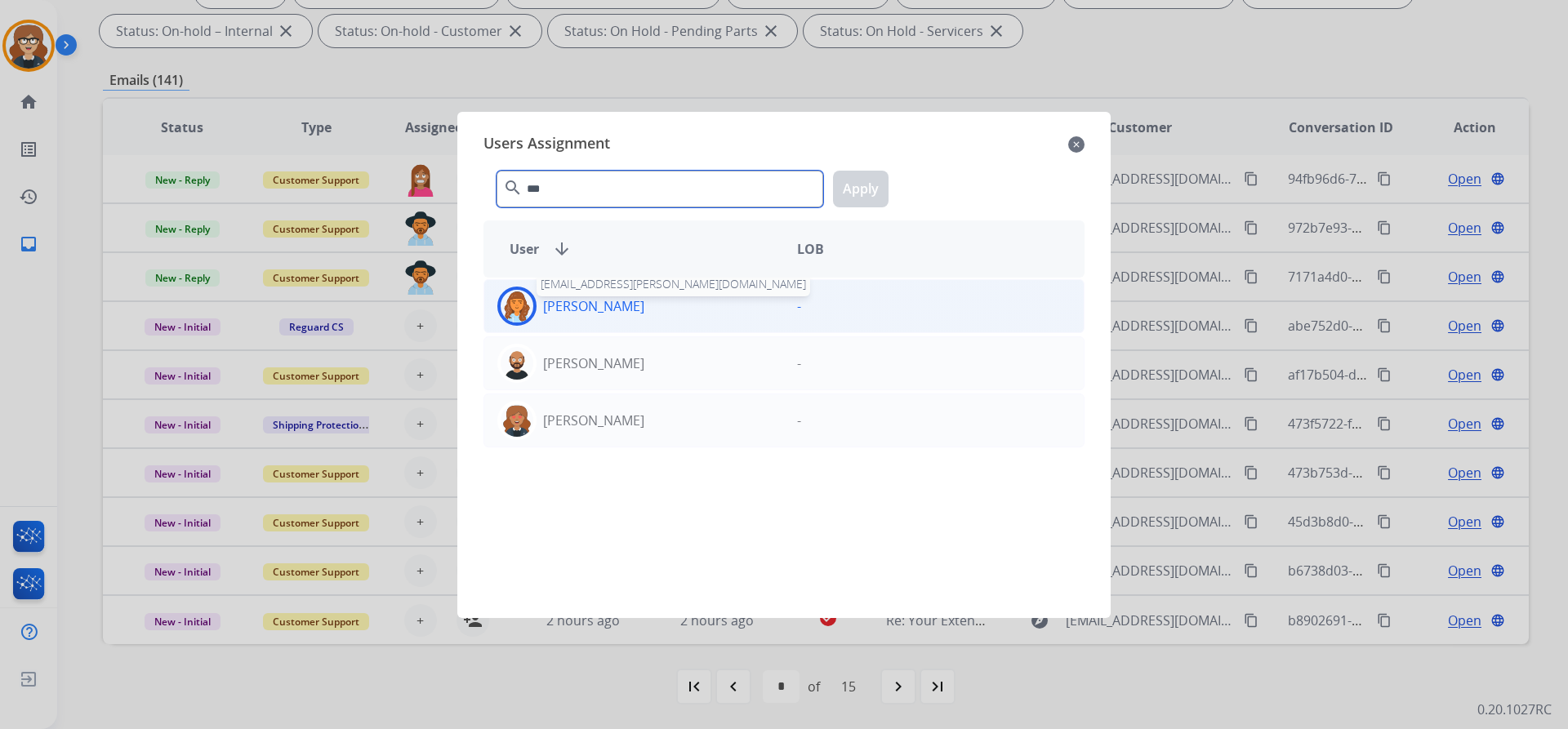
type input "***"
click at [624, 311] on p "[PERSON_NAME]" at bounding box center [594, 306] width 102 height 20
click at [852, 186] on button "Apply" at bounding box center [860, 189] width 56 height 37
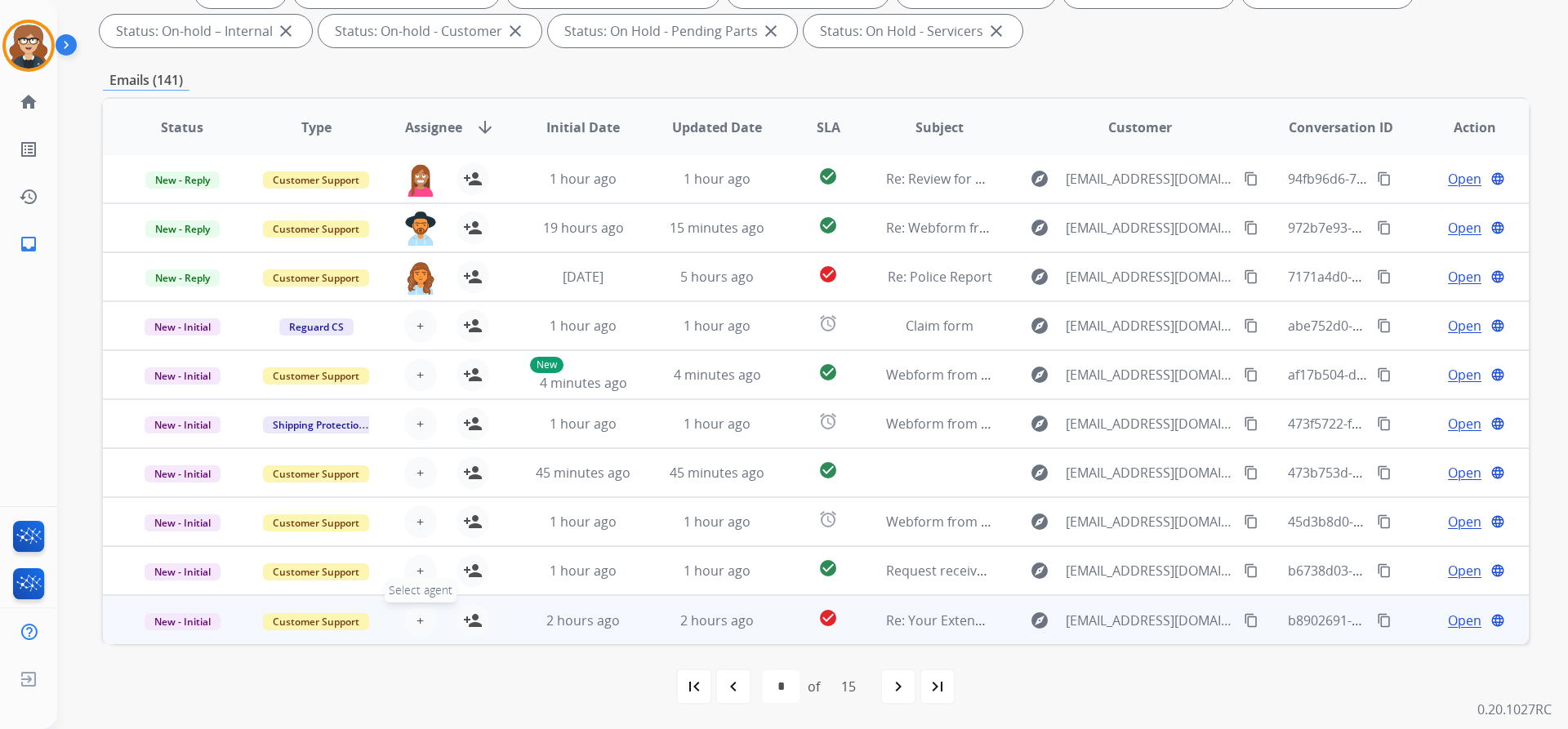
click at [409, 608] on button "+ Select agent" at bounding box center [420, 620] width 32 height 32
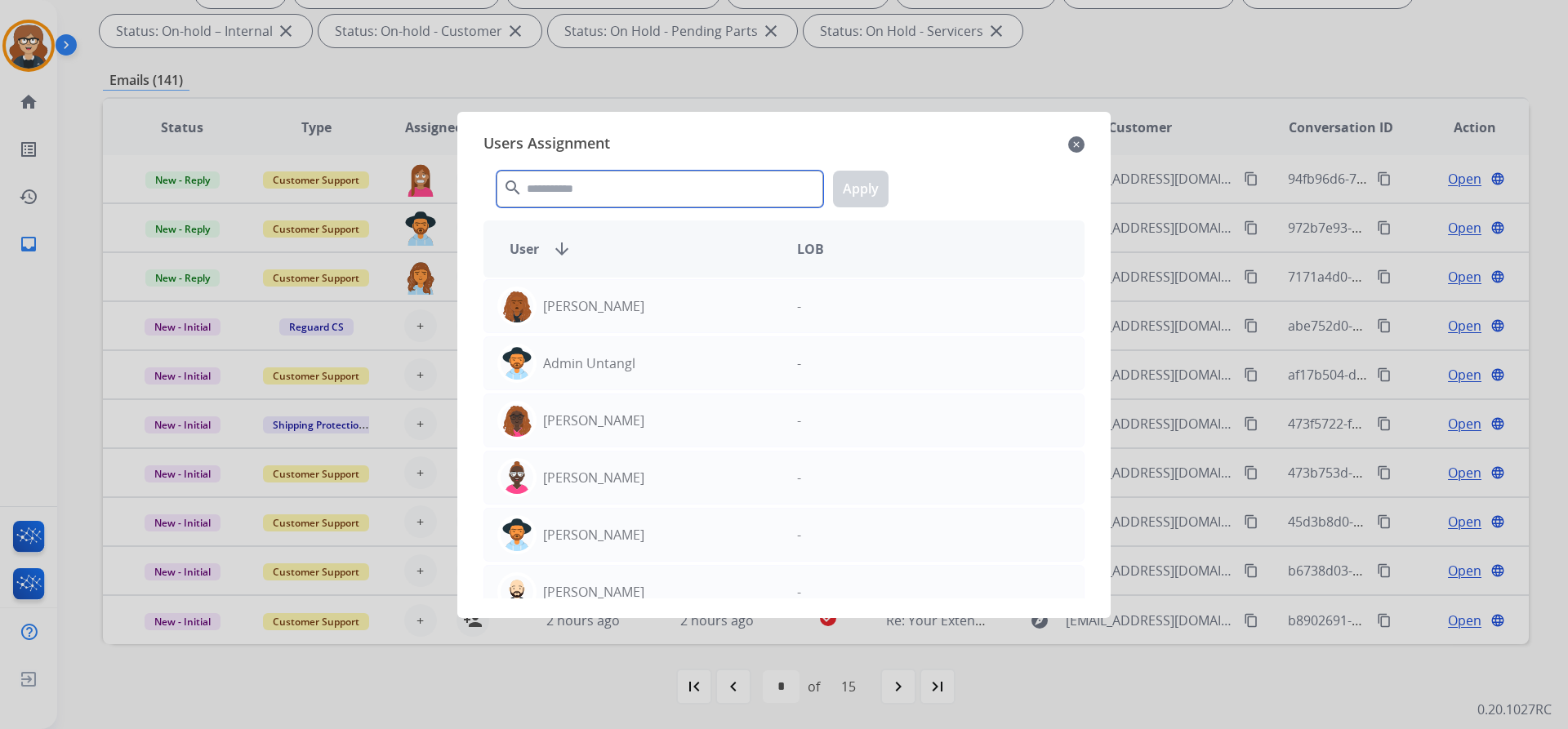
click at [584, 194] on input "text" at bounding box center [659, 189] width 327 height 37
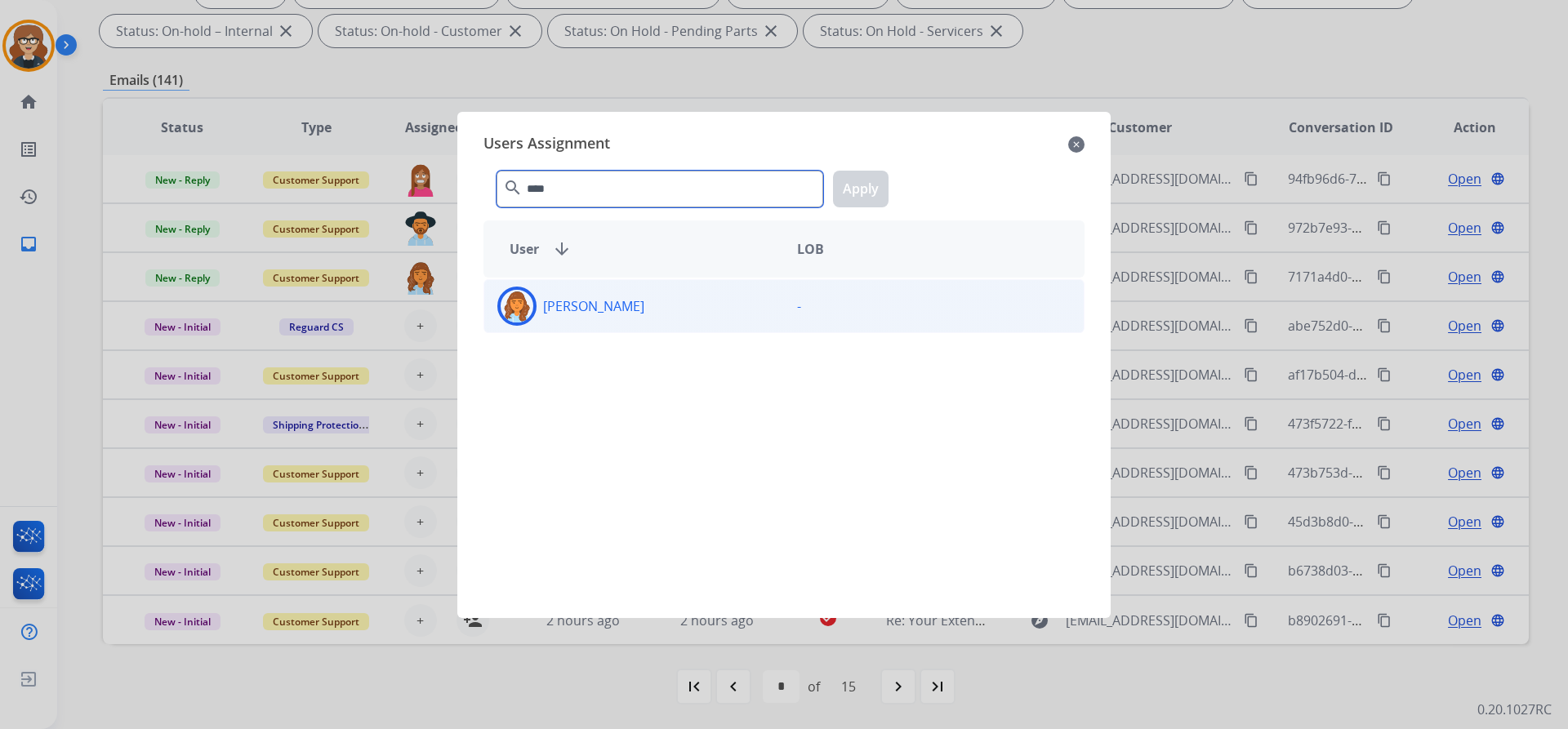
type input "****"
click at [601, 295] on div "[PERSON_NAME]" at bounding box center [634, 306] width 300 height 39
click at [867, 192] on button "Apply" at bounding box center [860, 189] width 56 height 37
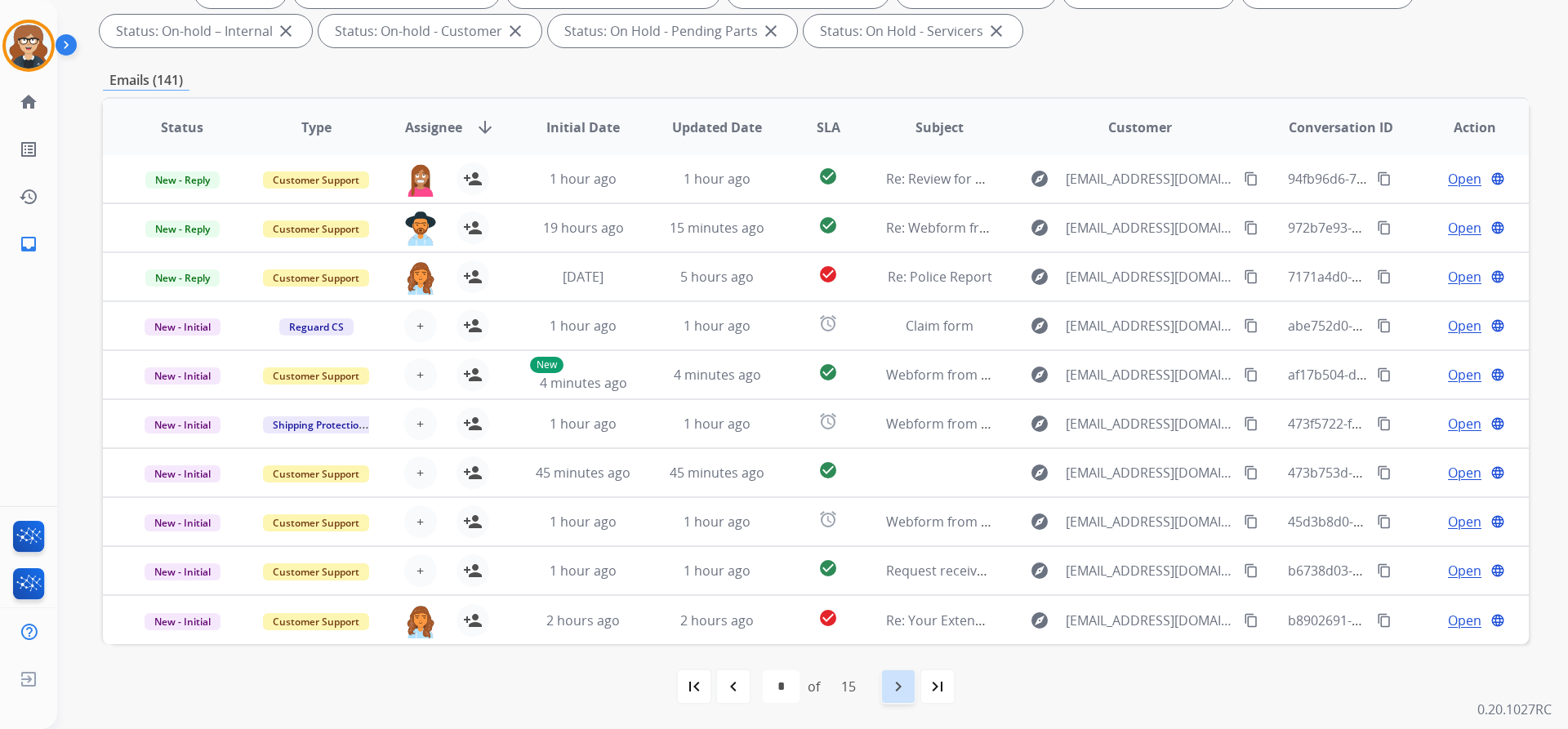
click at [908, 693] on mat-icon "navigate_next" at bounding box center [898, 686] width 20 height 20
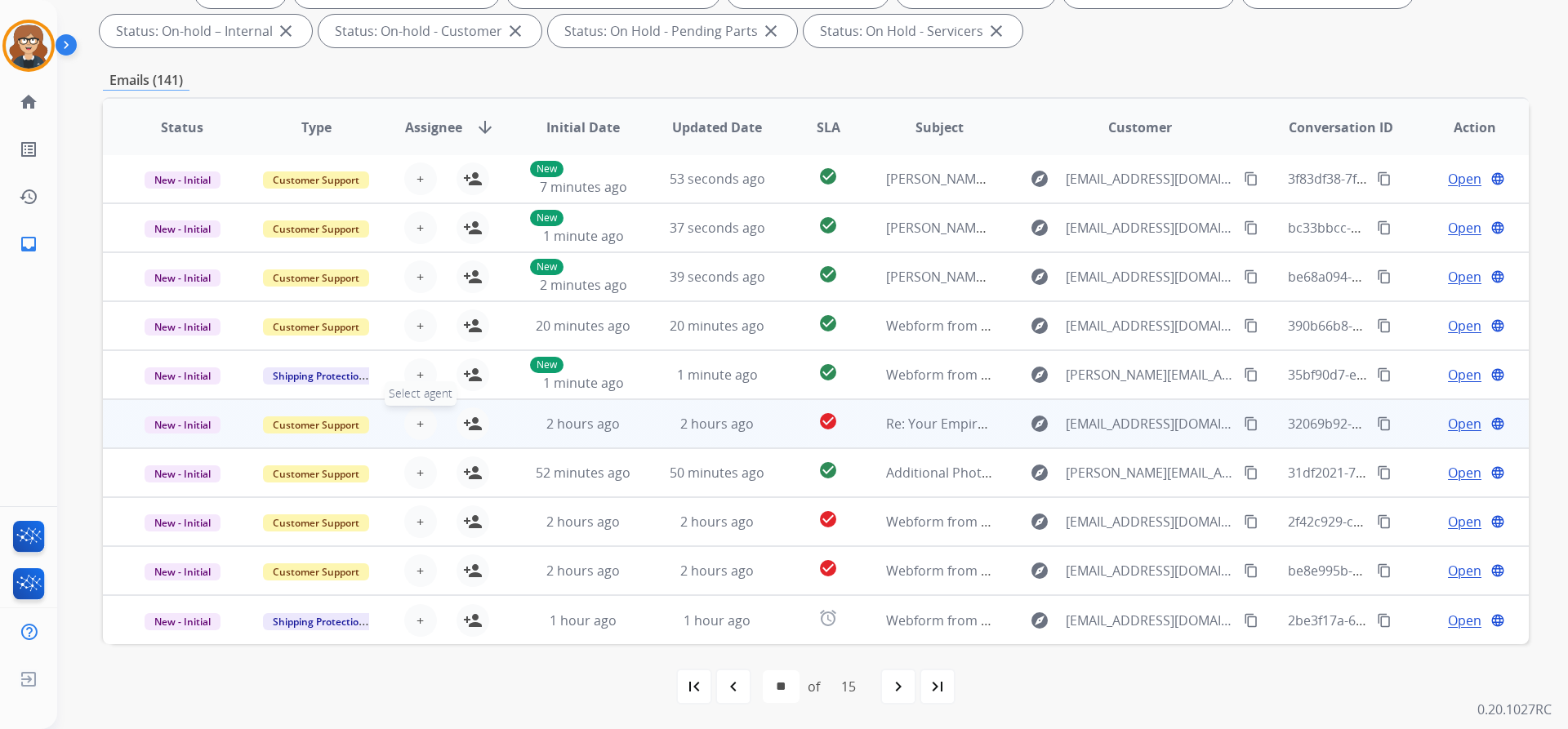
click at [417, 425] on span "+" at bounding box center [421, 424] width 8 height 20
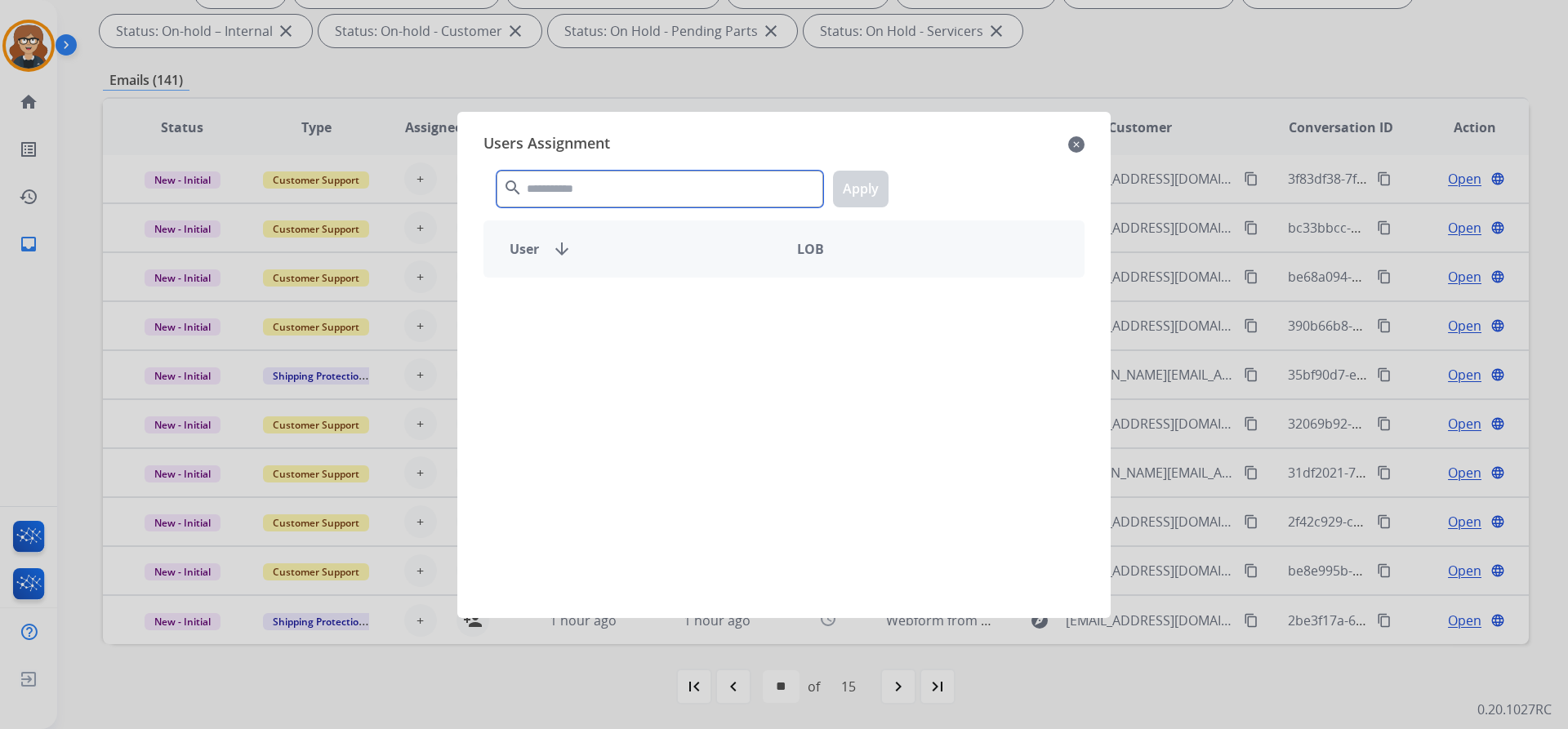
click at [582, 189] on input "text" at bounding box center [659, 189] width 327 height 37
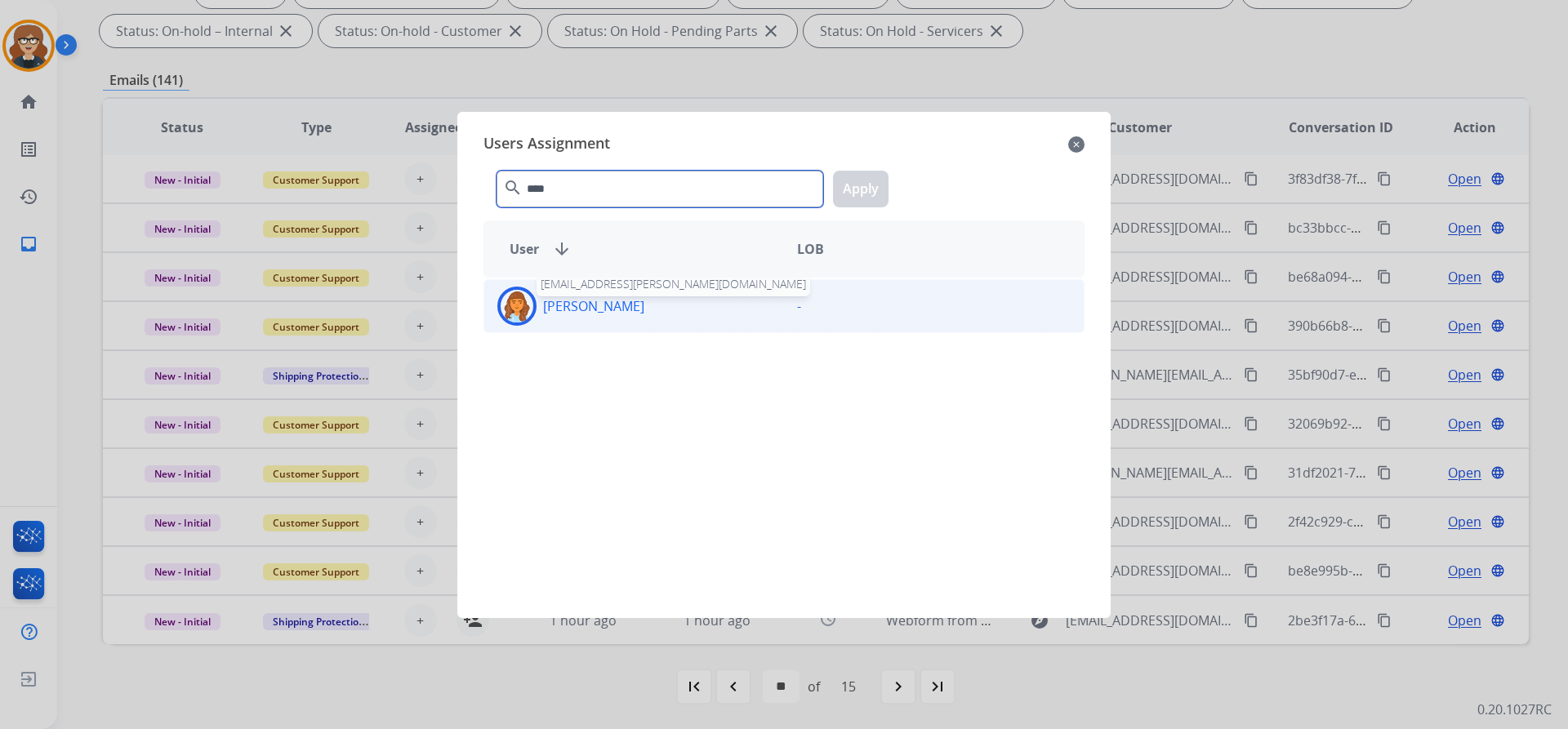
type input "****"
click at [614, 307] on p "[PERSON_NAME]" at bounding box center [594, 306] width 102 height 20
click at [852, 182] on button "Apply" at bounding box center [860, 189] width 56 height 37
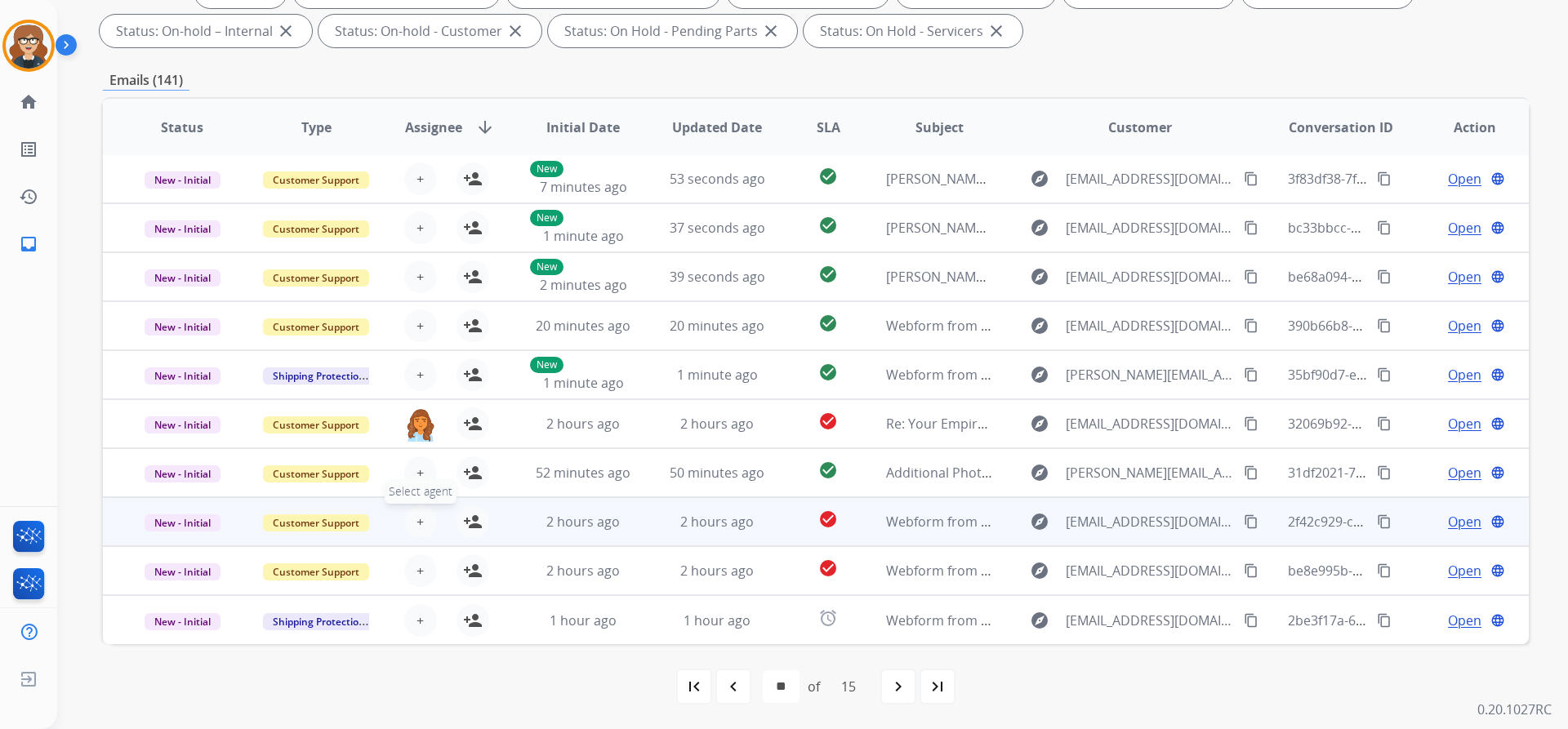
click at [418, 521] on span "+" at bounding box center [421, 521] width 8 height 20
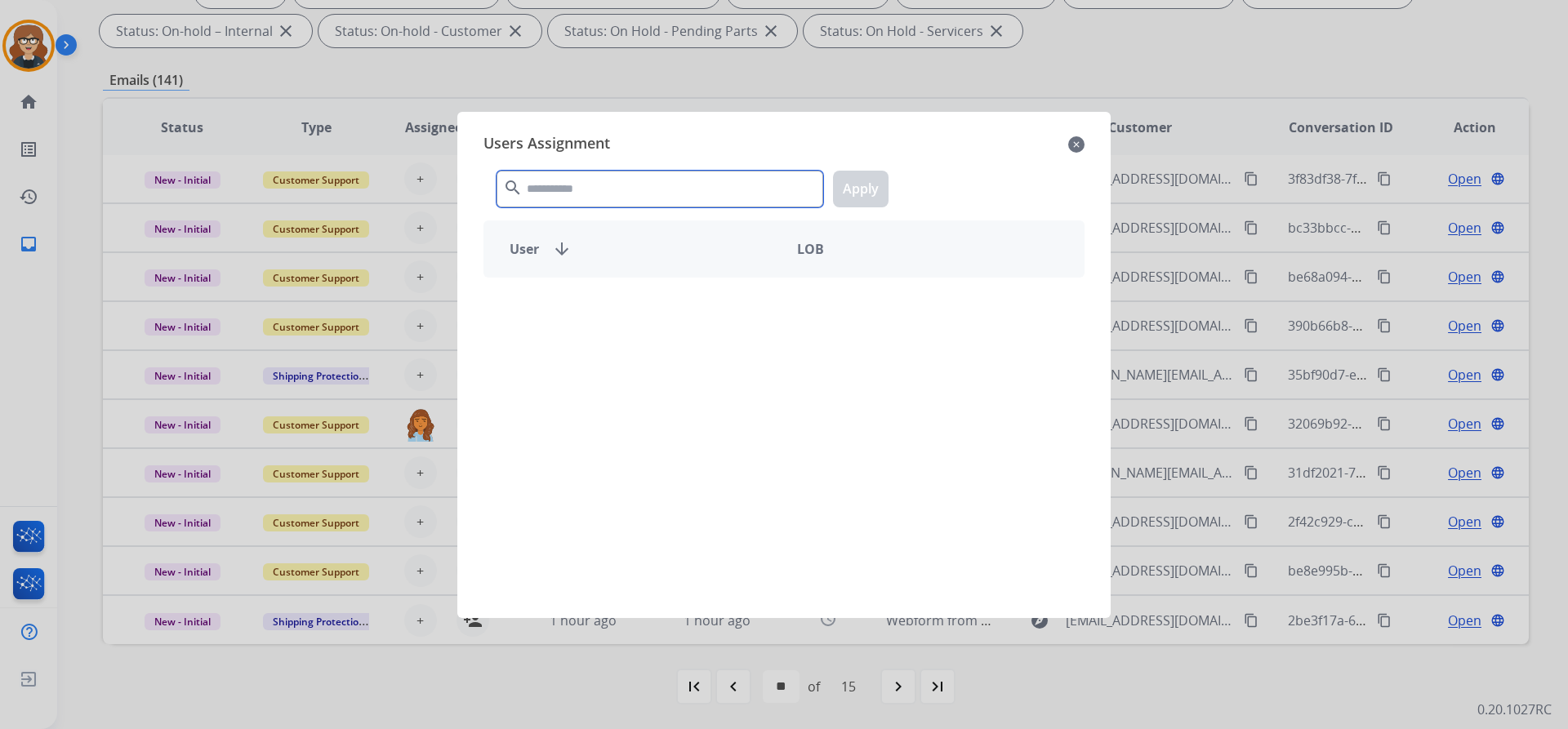
click at [589, 189] on input "text" at bounding box center [659, 189] width 327 height 37
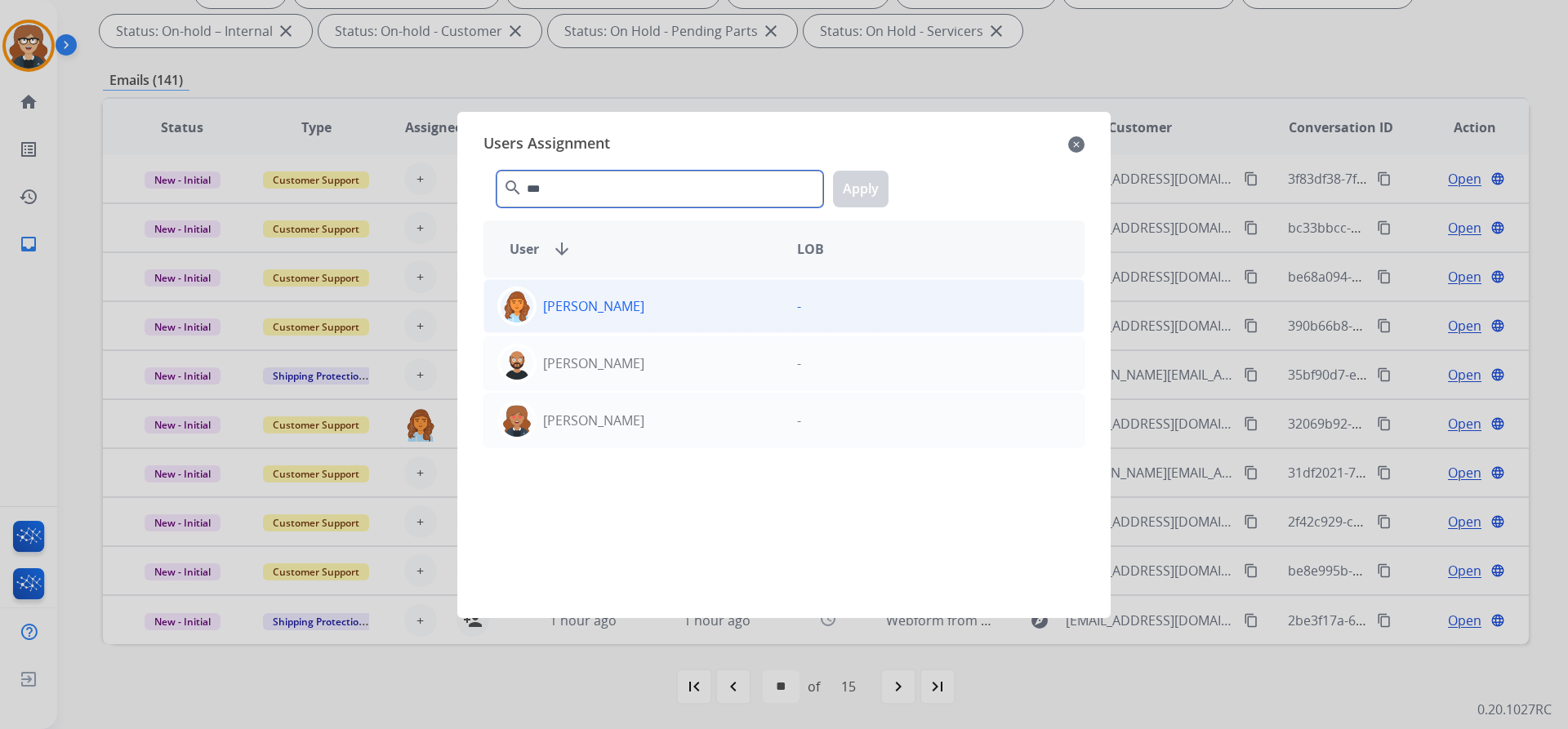
type input "***"
click at [620, 300] on p "[PERSON_NAME]" at bounding box center [594, 306] width 102 height 20
click at [859, 188] on button "Apply" at bounding box center [860, 189] width 56 height 37
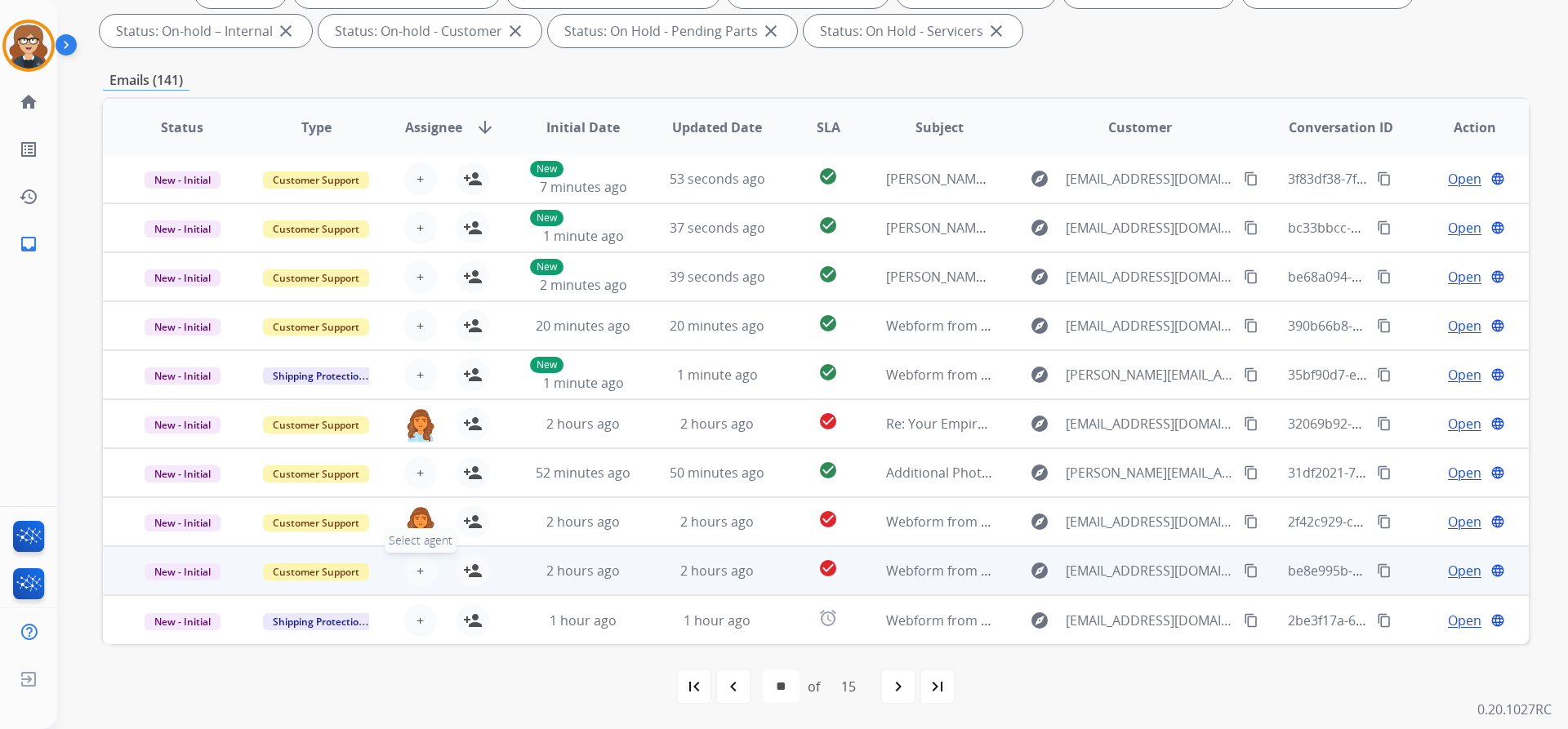
click at [417, 571] on span "+" at bounding box center [421, 571] width 8 height 20
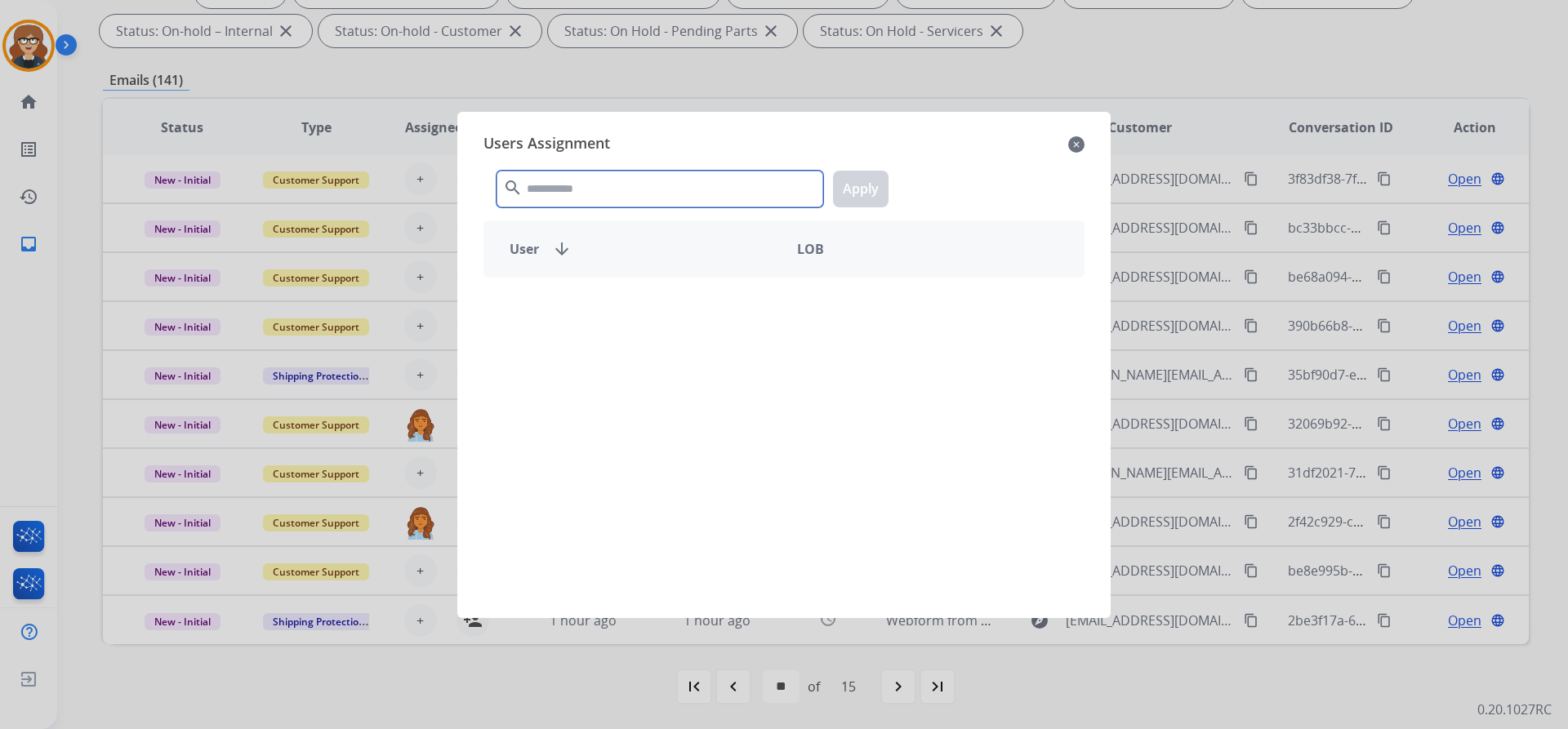
click at [585, 193] on input "text" at bounding box center [659, 189] width 327 height 37
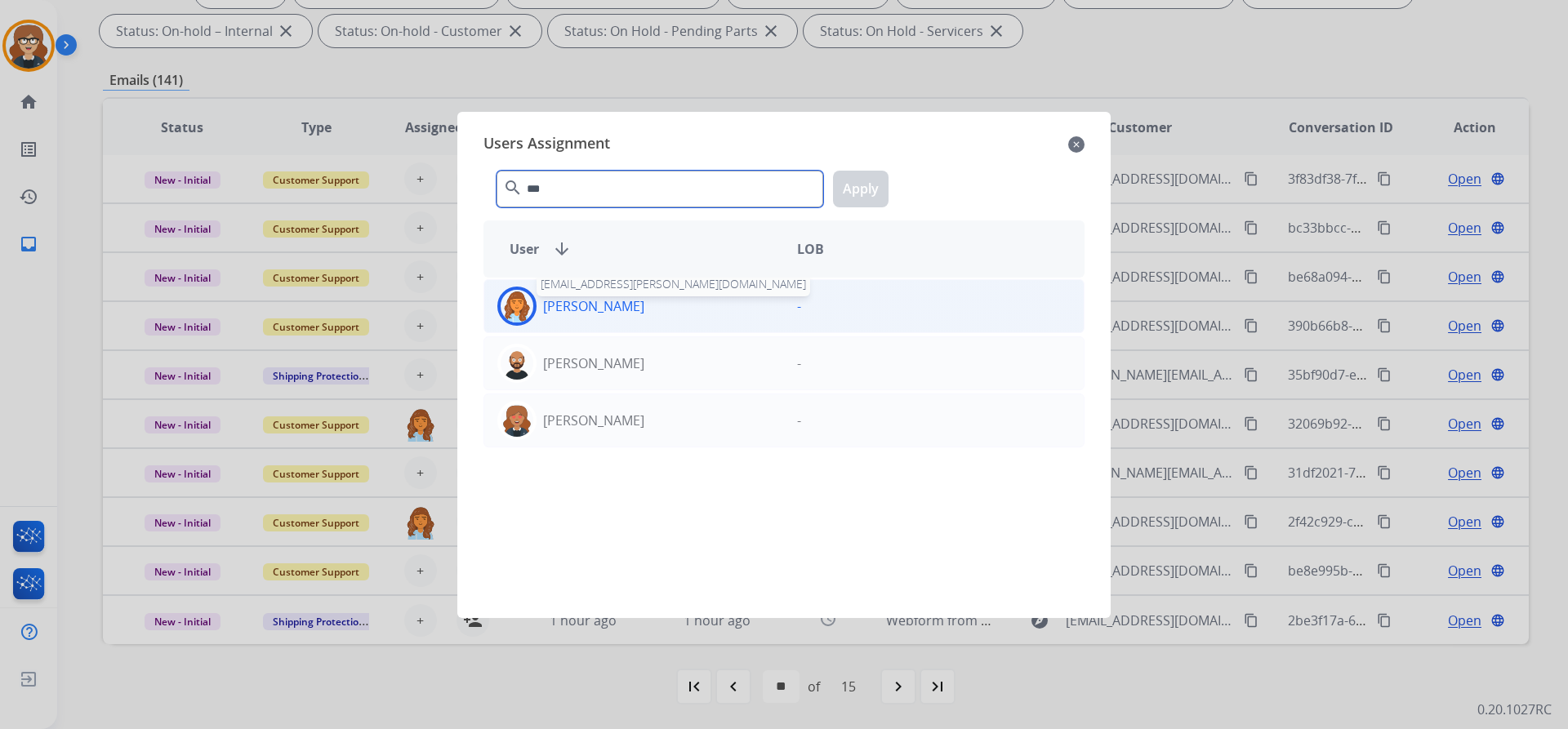
type input "***"
click at [631, 311] on p "[PERSON_NAME]" at bounding box center [594, 306] width 102 height 20
click at [866, 186] on button "Apply" at bounding box center [860, 189] width 56 height 37
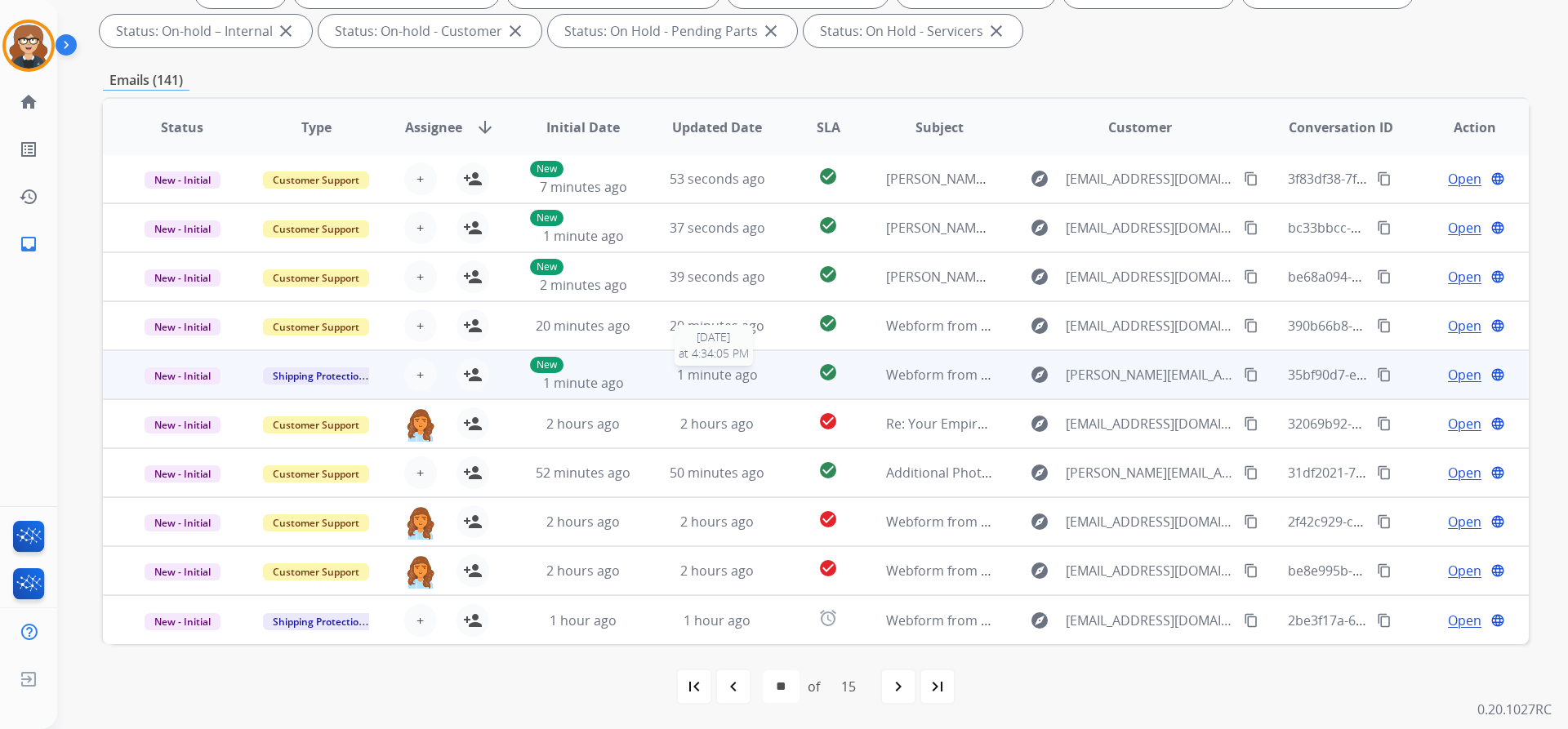
scroll to position [0, 0]
